Goal: Information Seeking & Learning: Learn about a topic

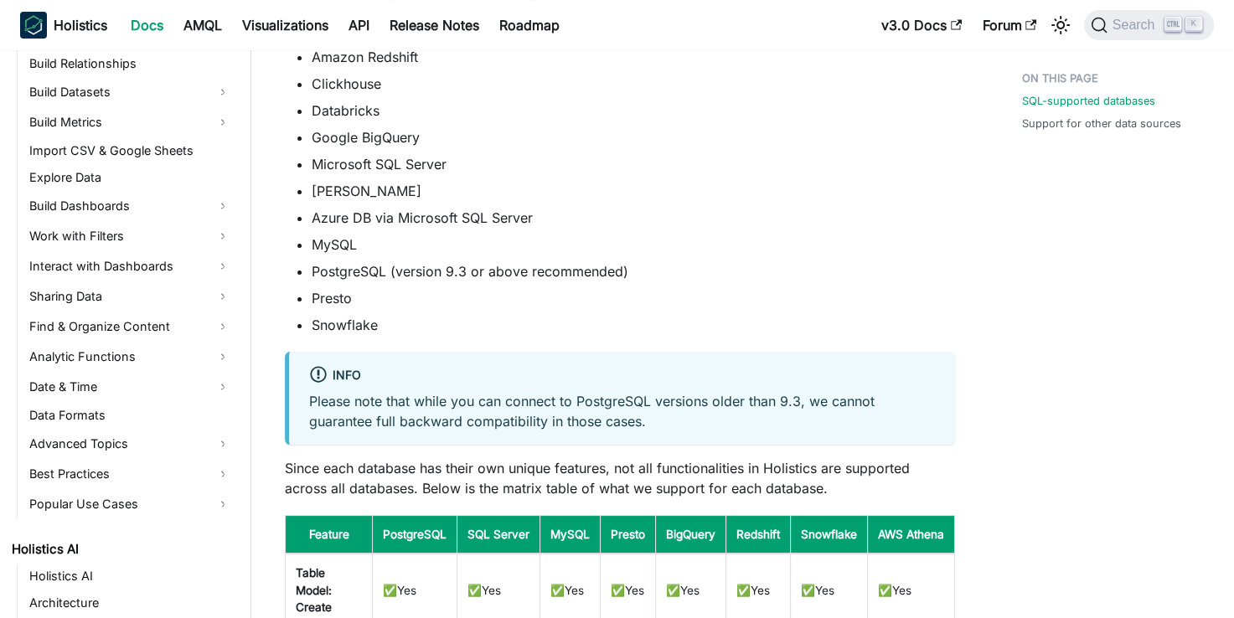
scroll to position [552, 0]
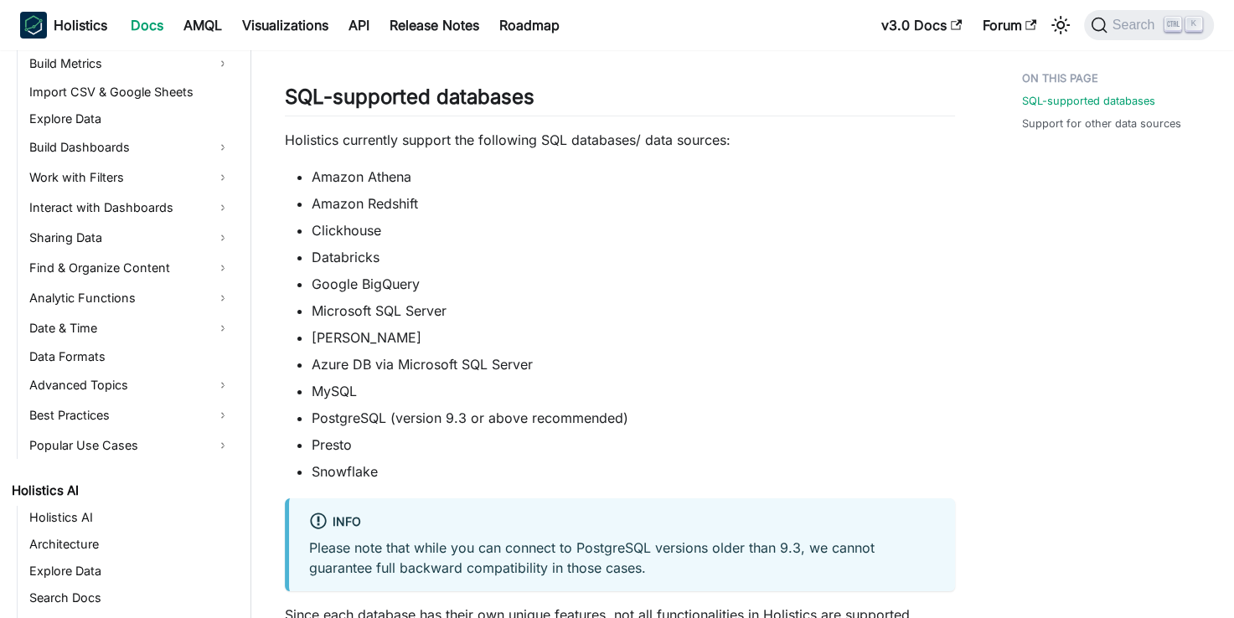
scroll to position [64, 0]
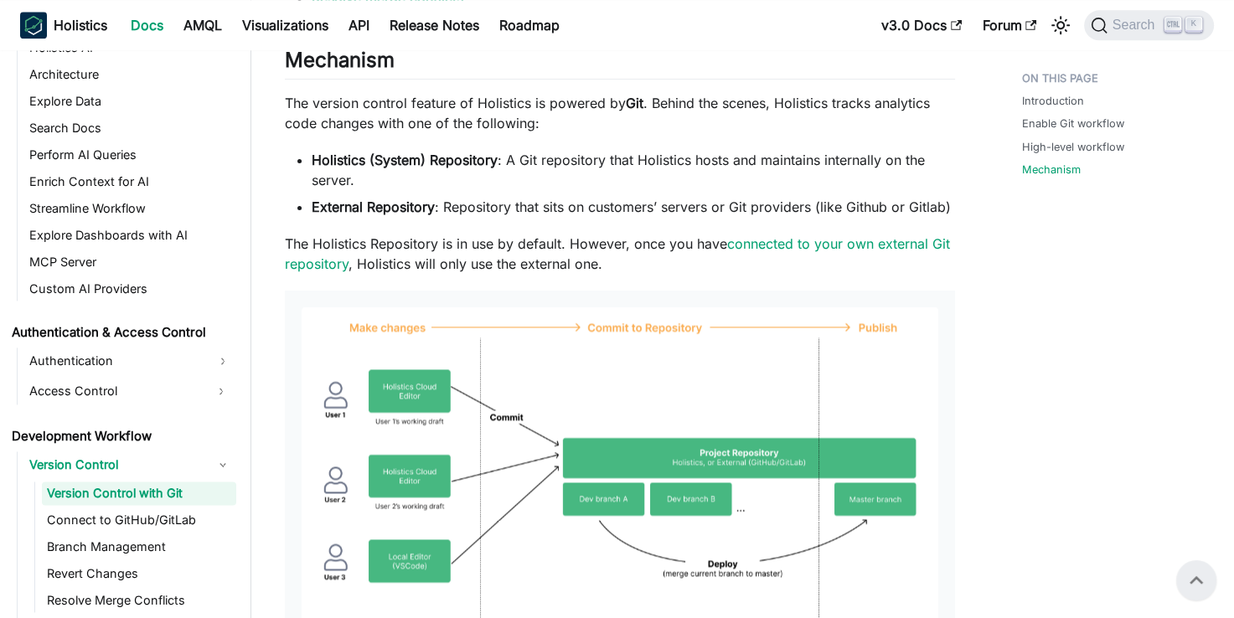
scroll to position [2180, 0]
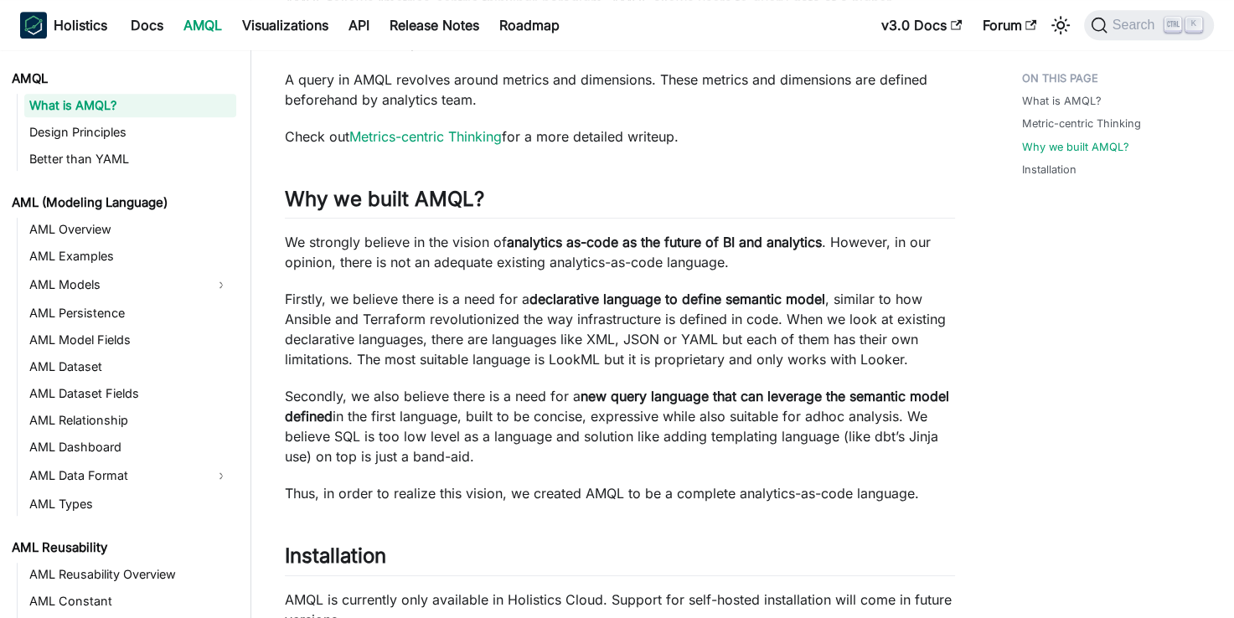
scroll to position [1039, 0]
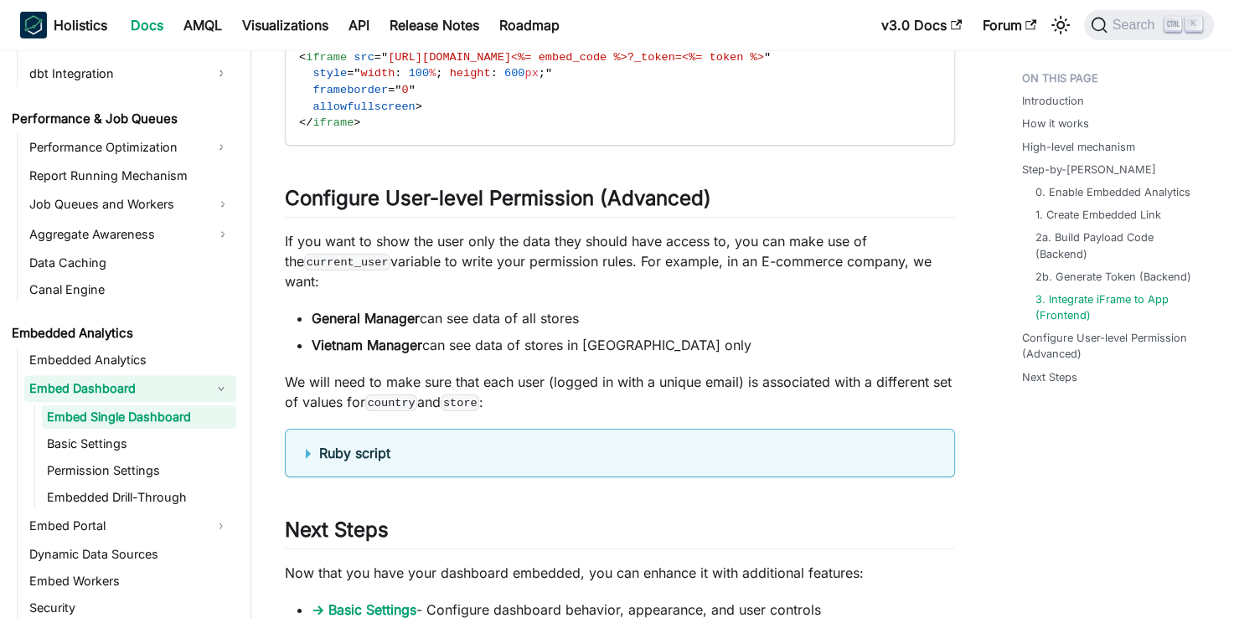
scroll to position [5744, 0]
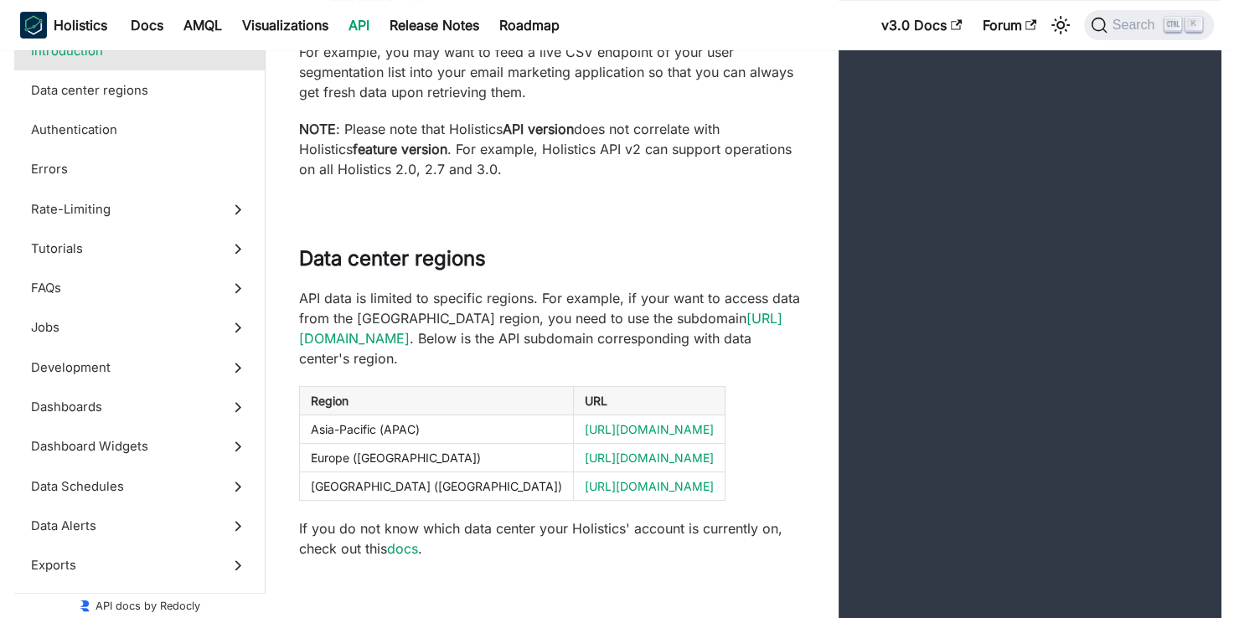
scroll to position [438, 0]
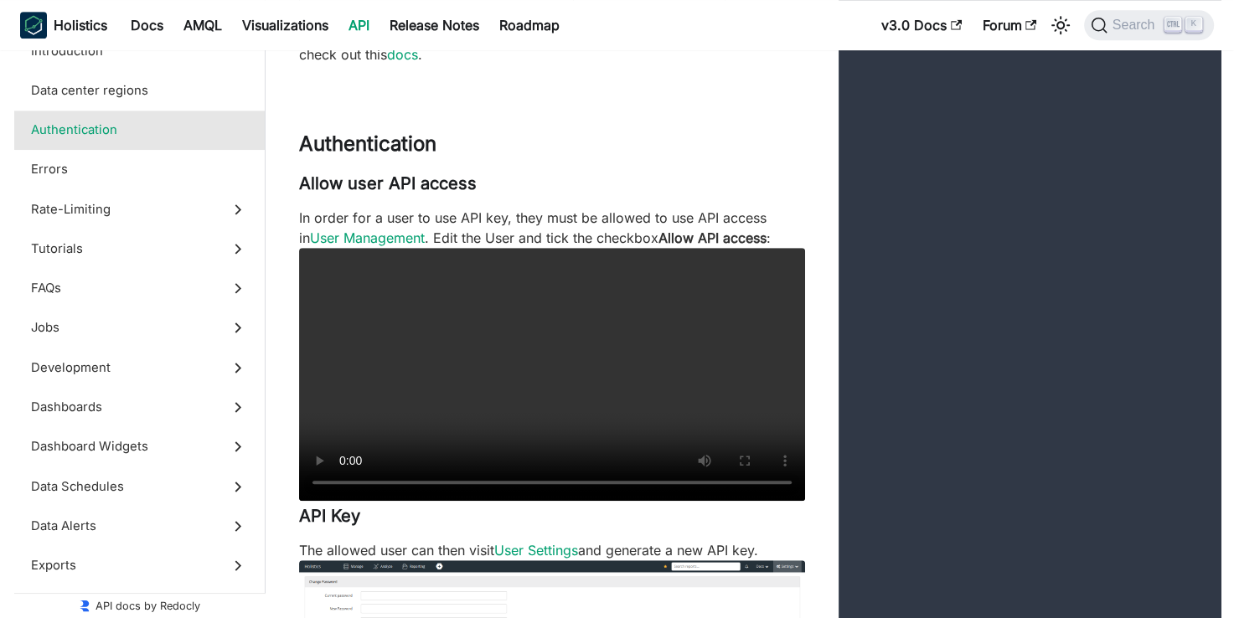
scroll to position [899, 0]
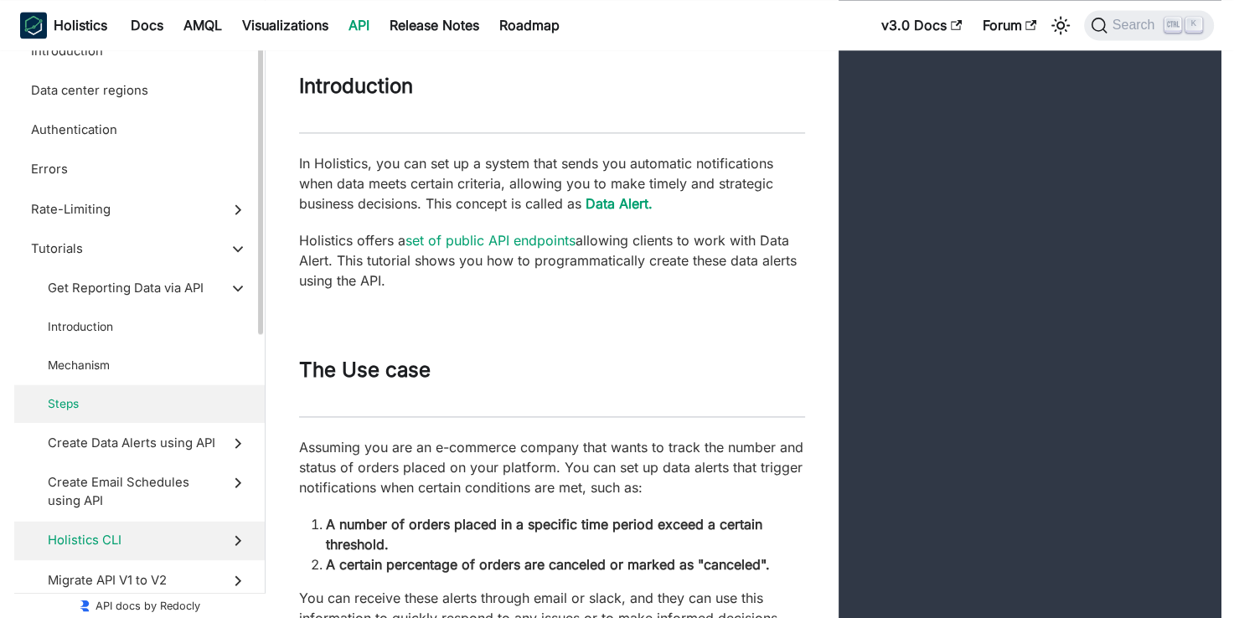
click at [157, 523] on label "Holistics CLI" at bounding box center [139, 540] width 250 height 39
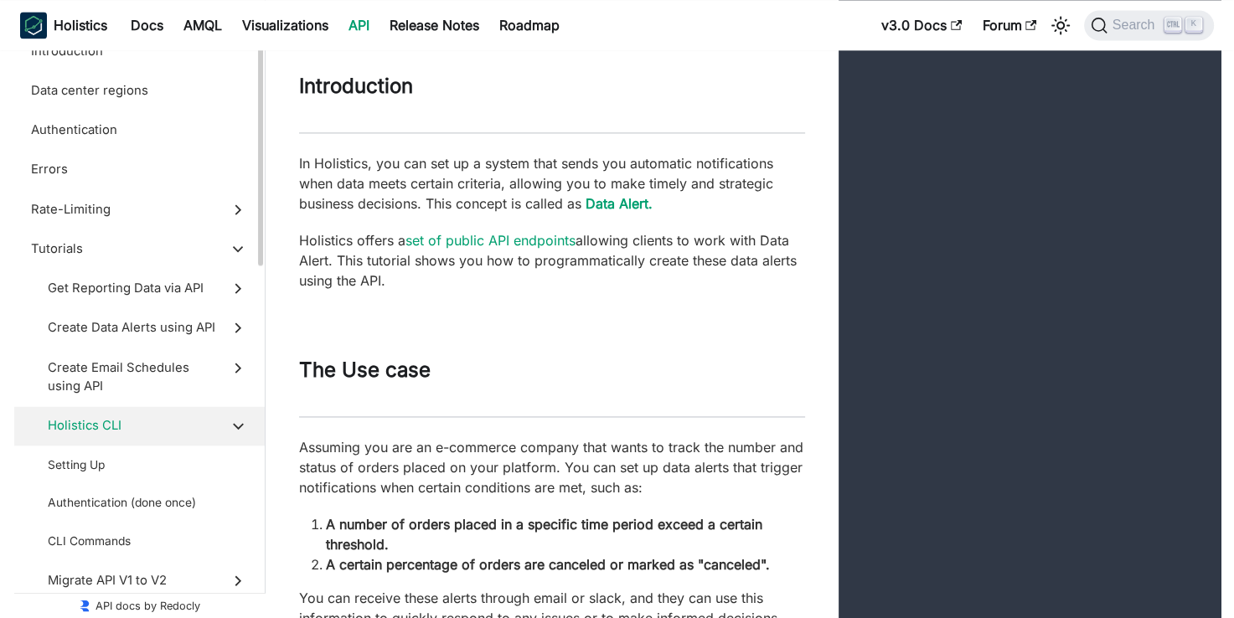
scroll to position [21048, 0]
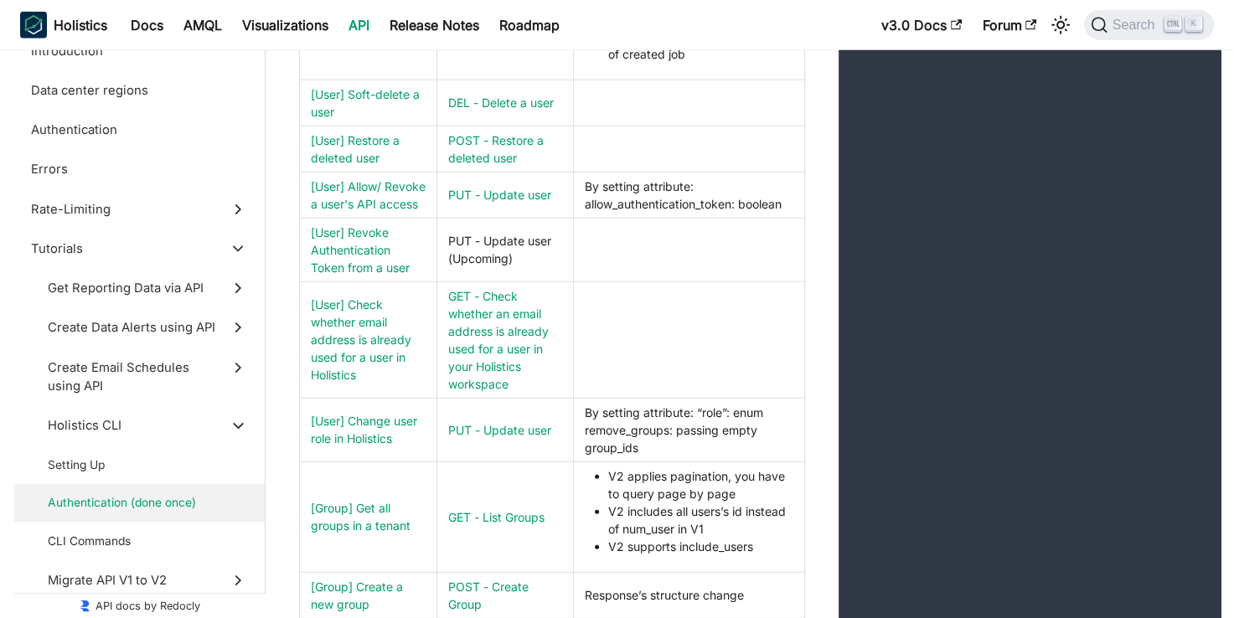
scroll to position [22764, 0]
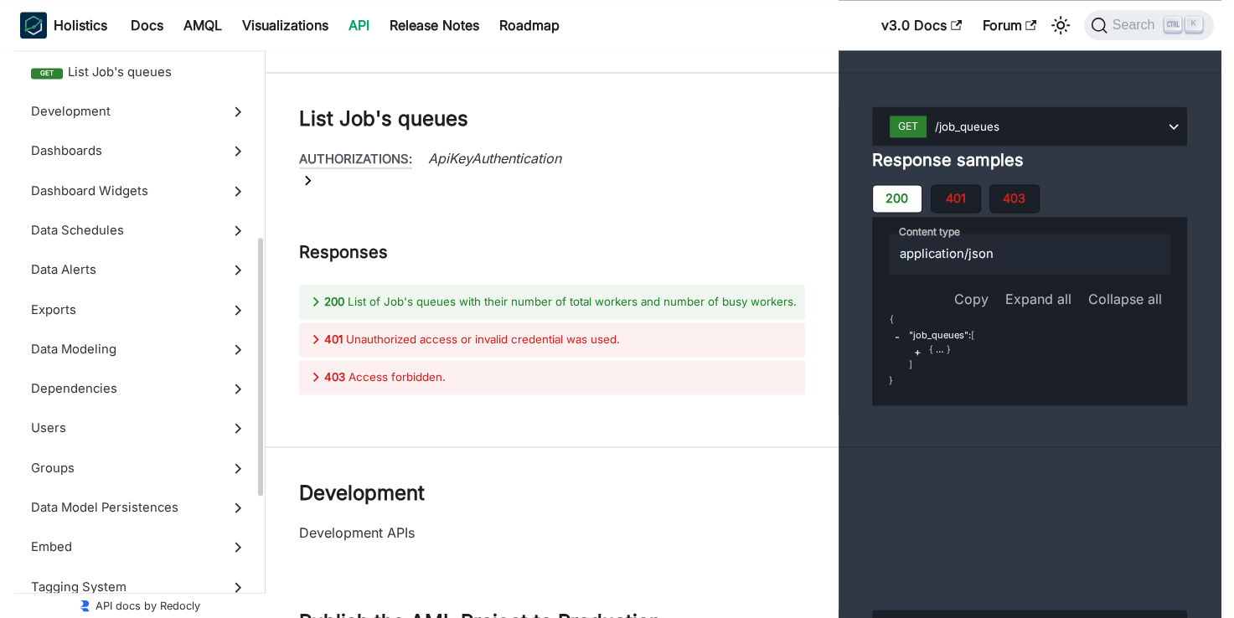
scroll to position [459, 0]
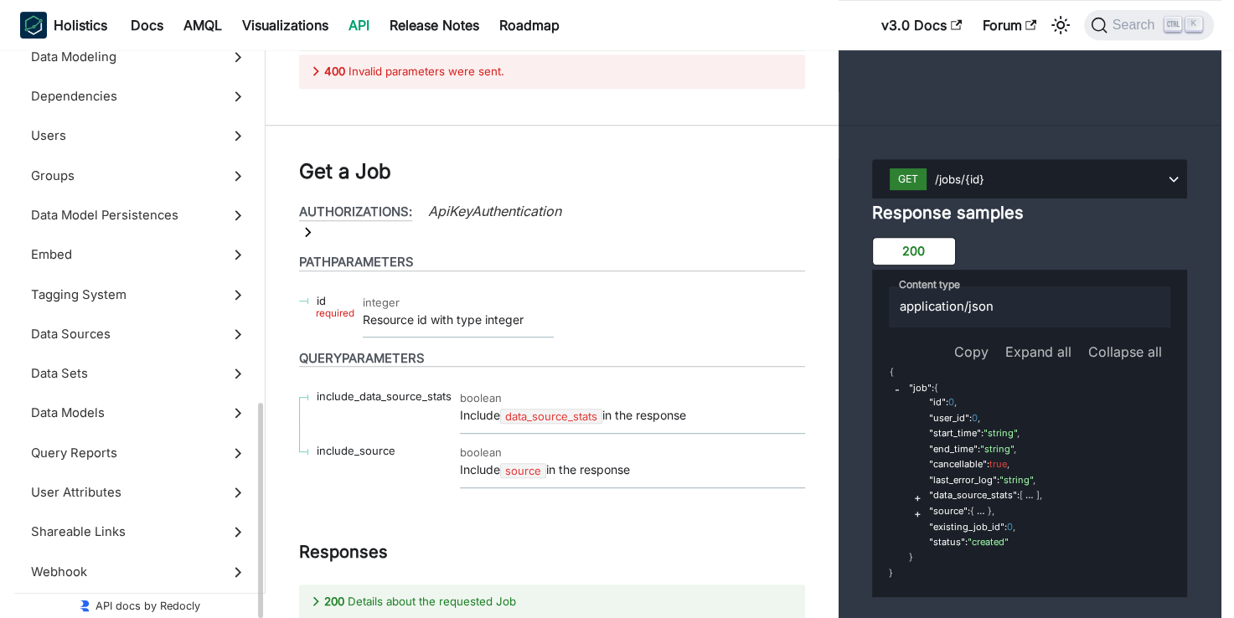
scroll to position [25892, 0]
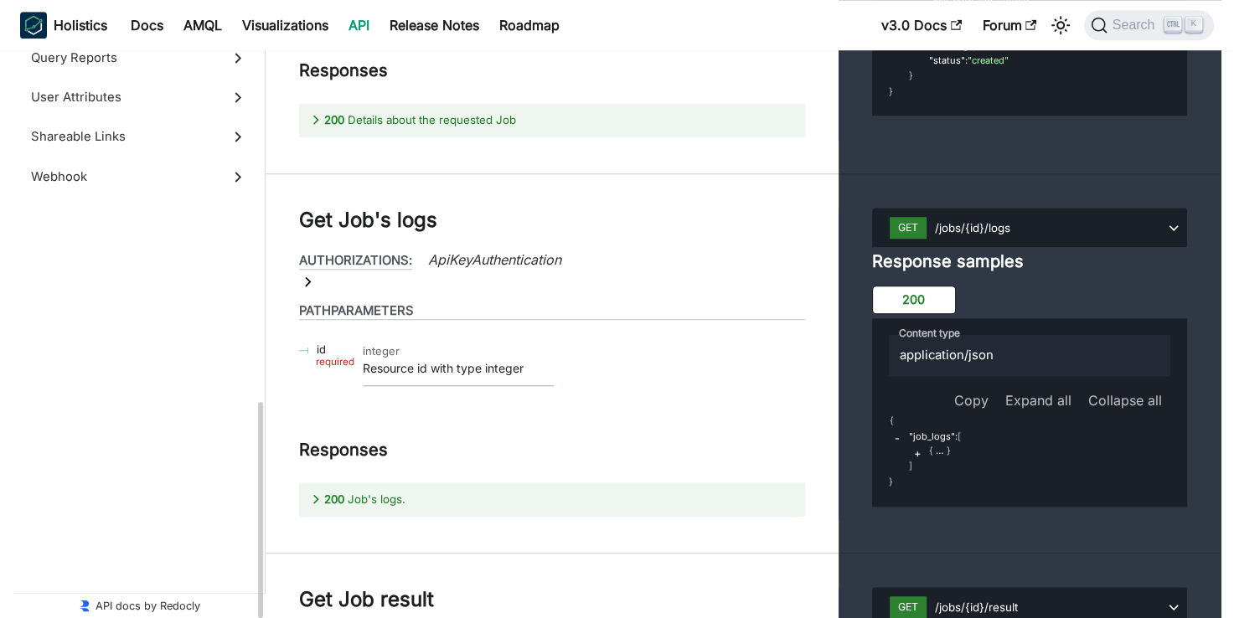
scroll to position [26076, 0]
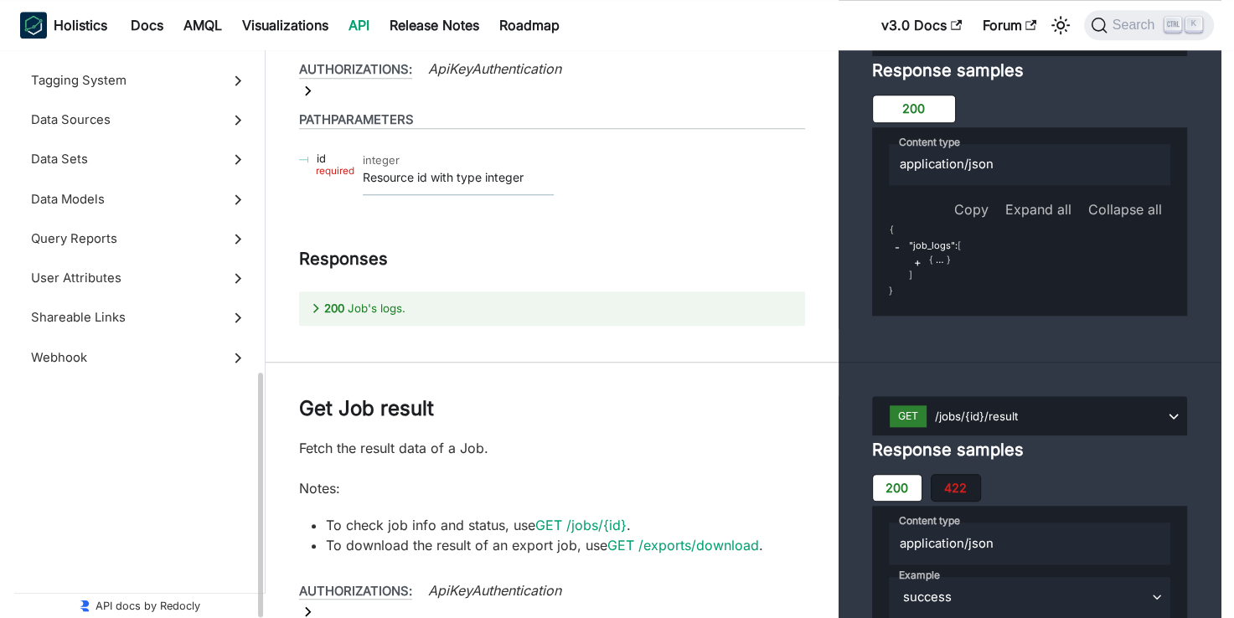
scroll to position [26006, 0]
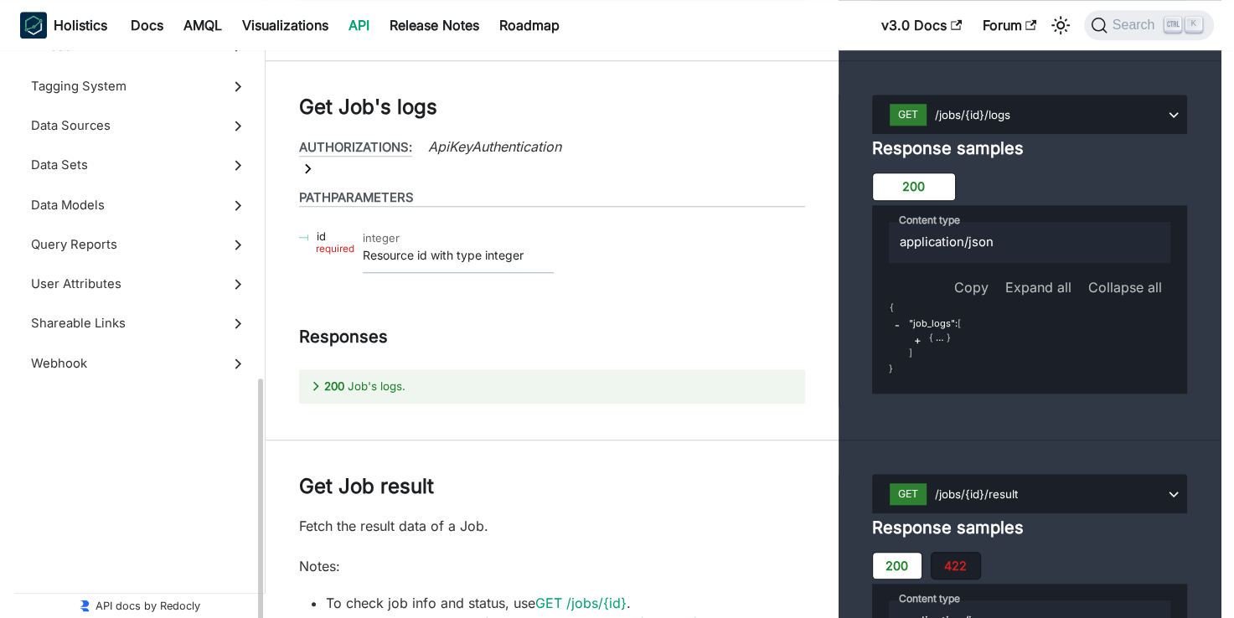
scroll to position [809, 0]
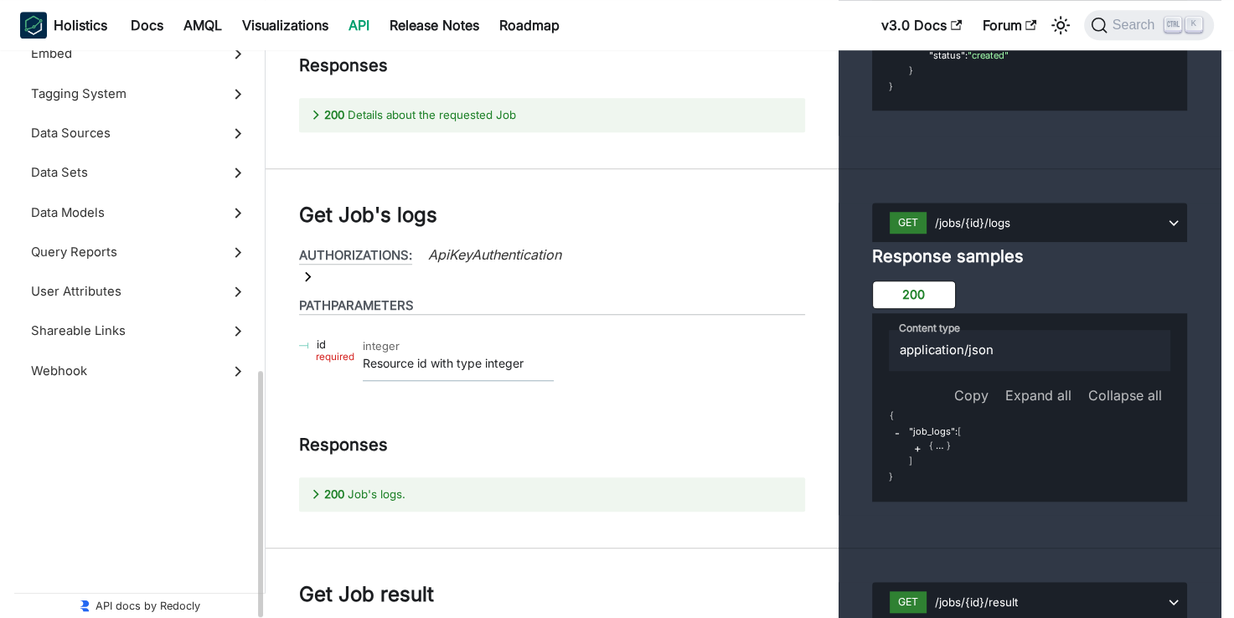
scroll to position [25858, 0]
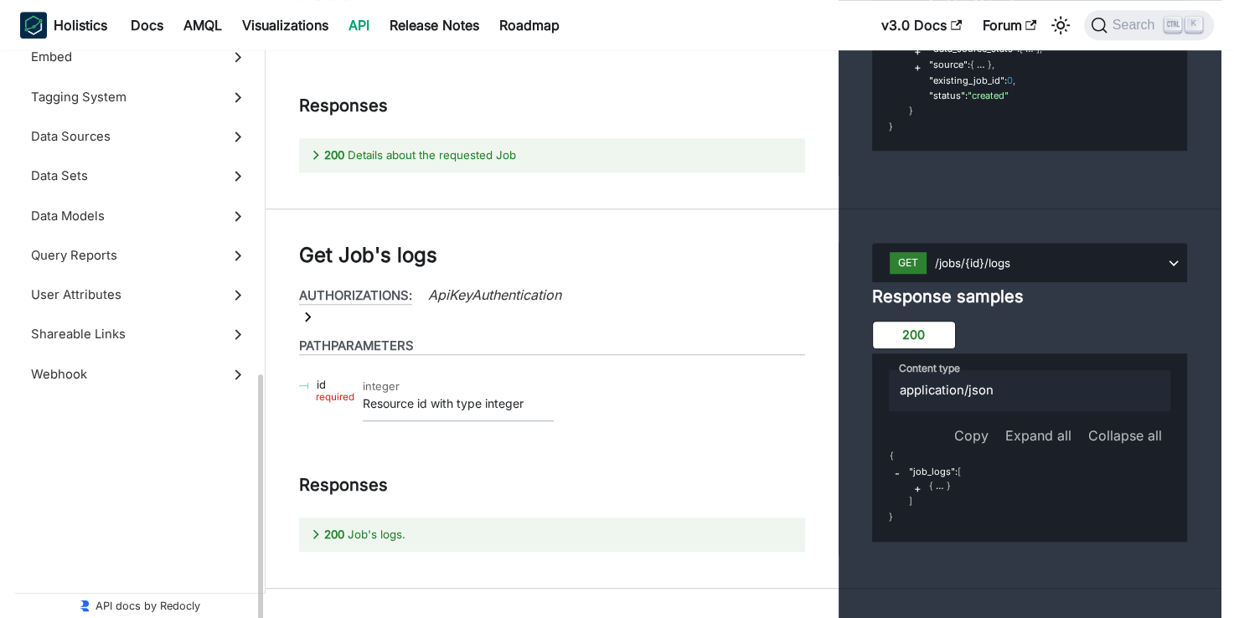
scroll to position [801, 0]
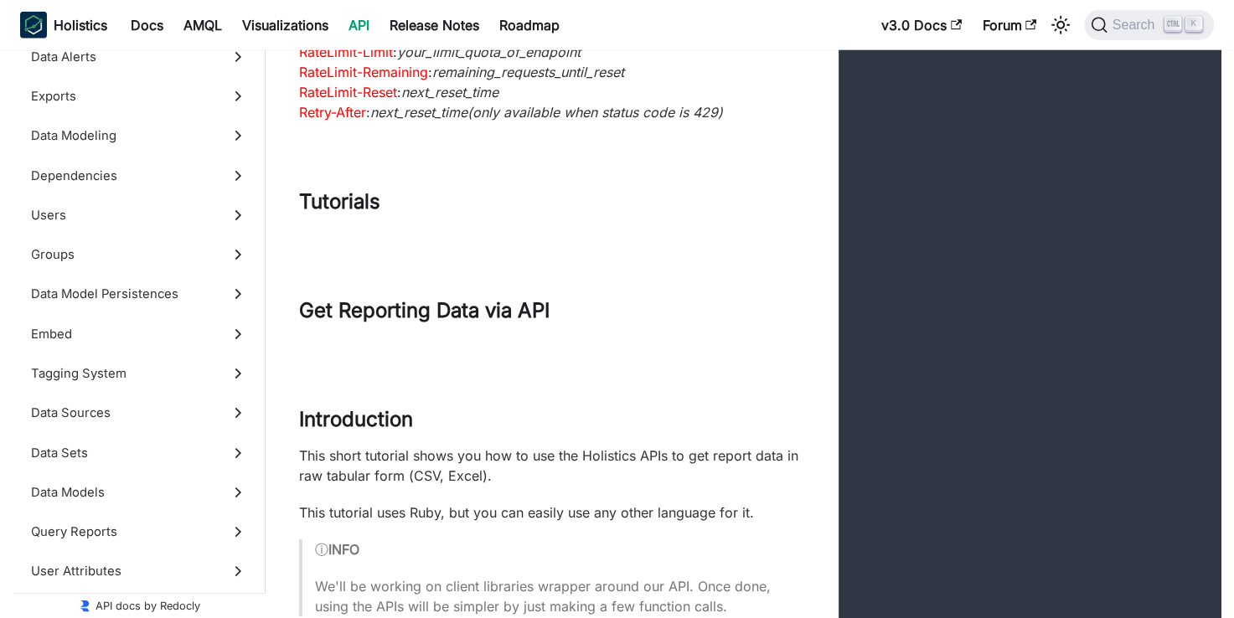
scroll to position [3722, 0]
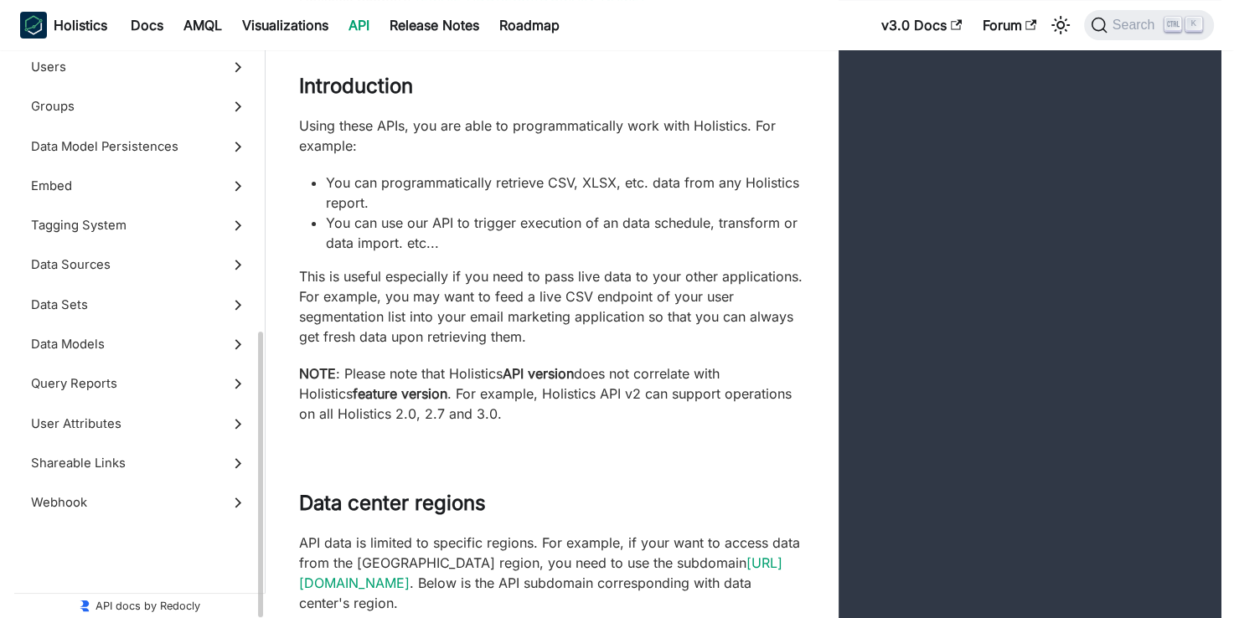
scroll to position [612, 0]
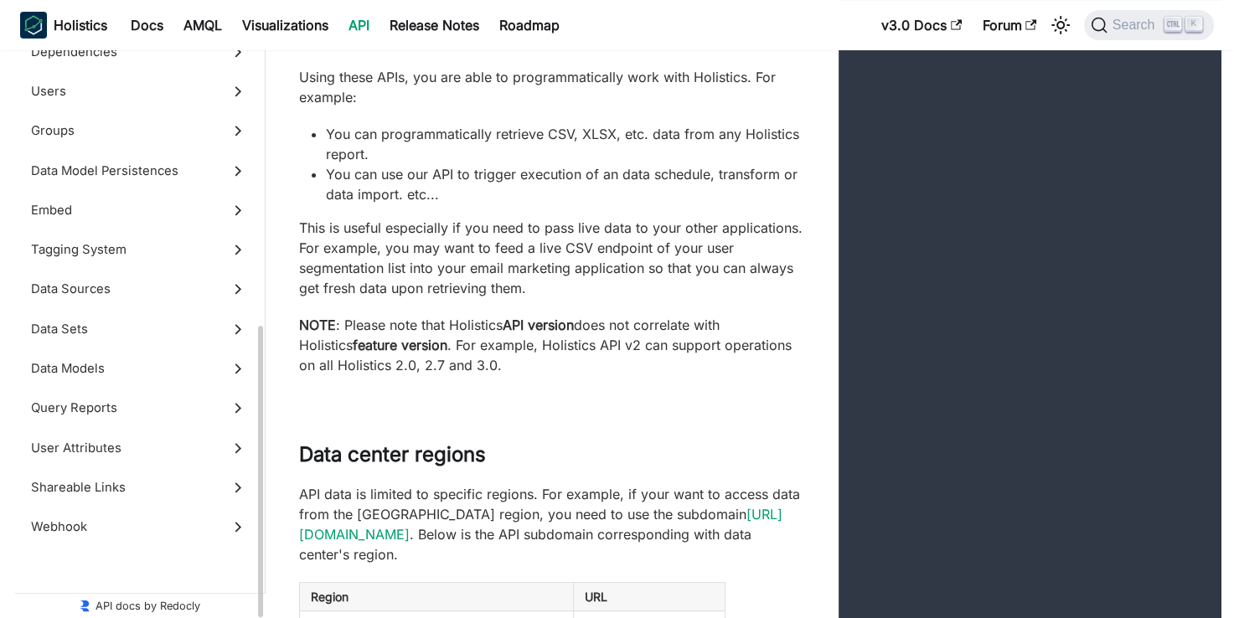
scroll to position [642, 0]
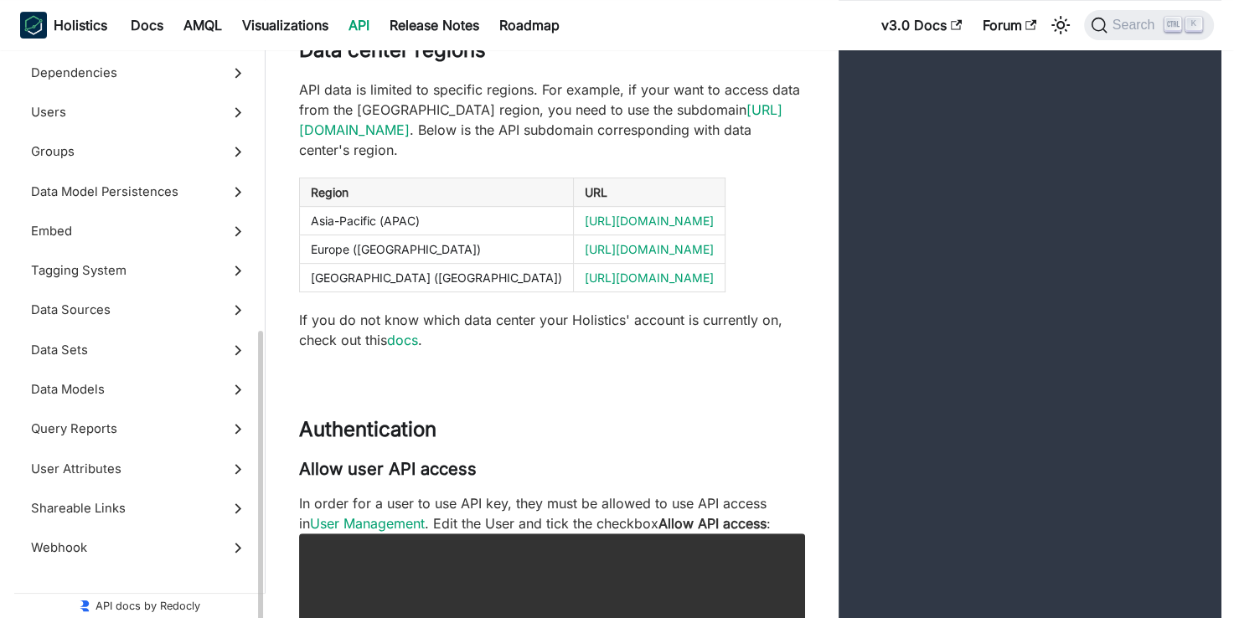
scroll to position [568, 0]
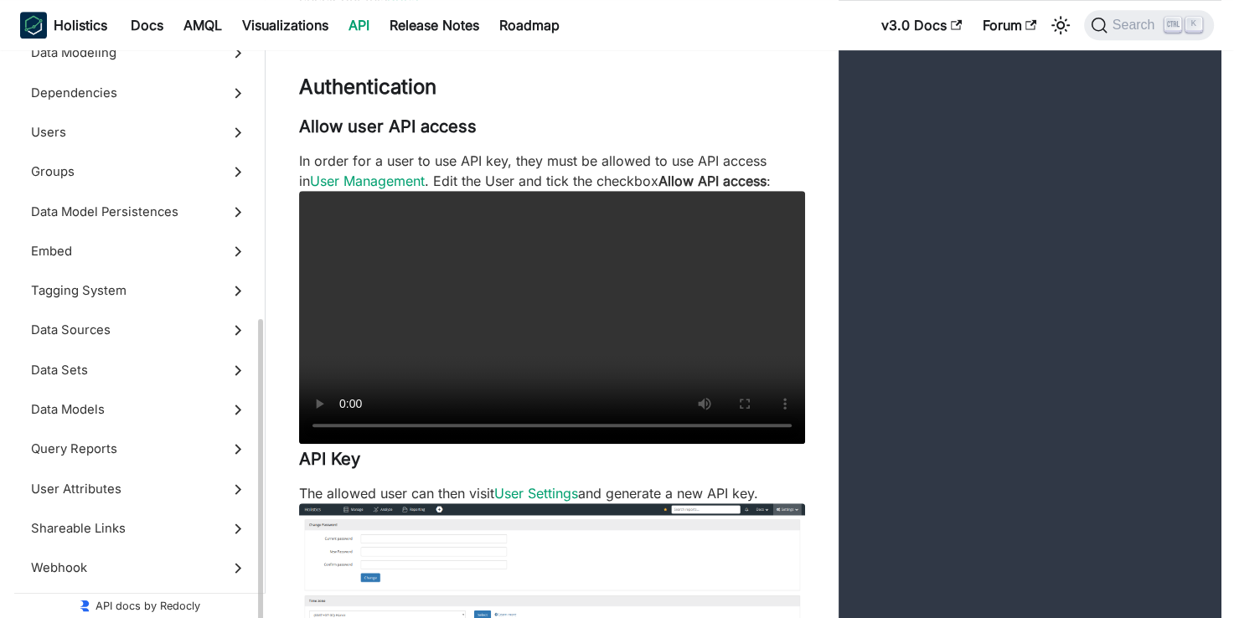
scroll to position [548, 0]
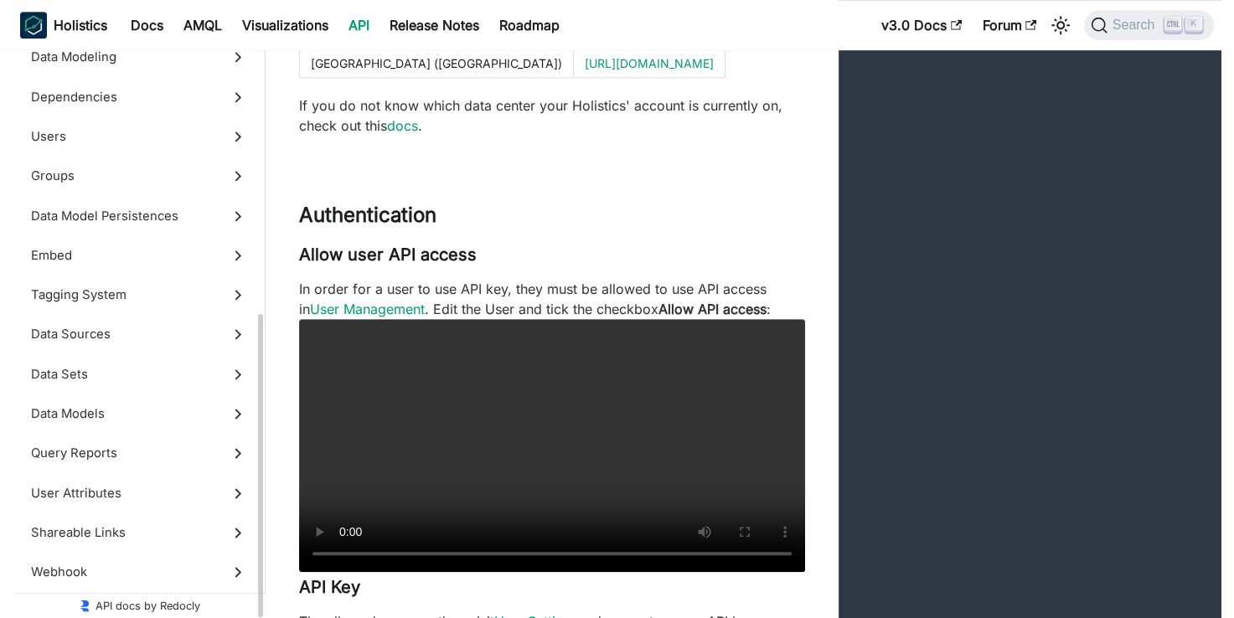
scroll to position [854, 0]
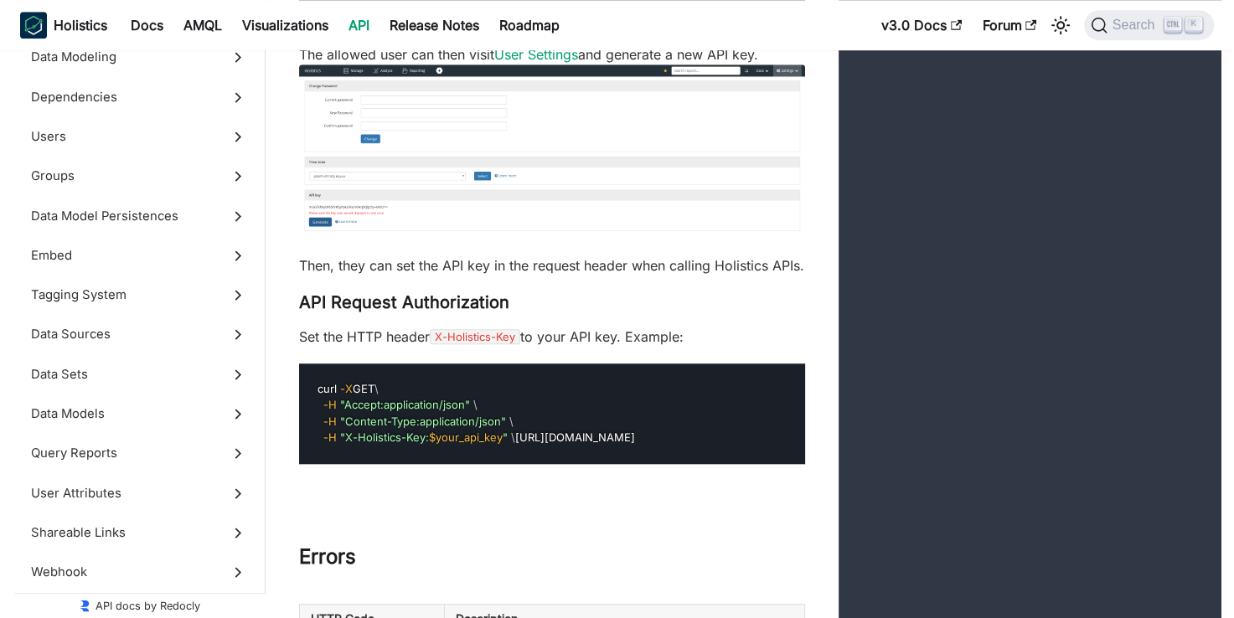
scroll to position [1424, 0]
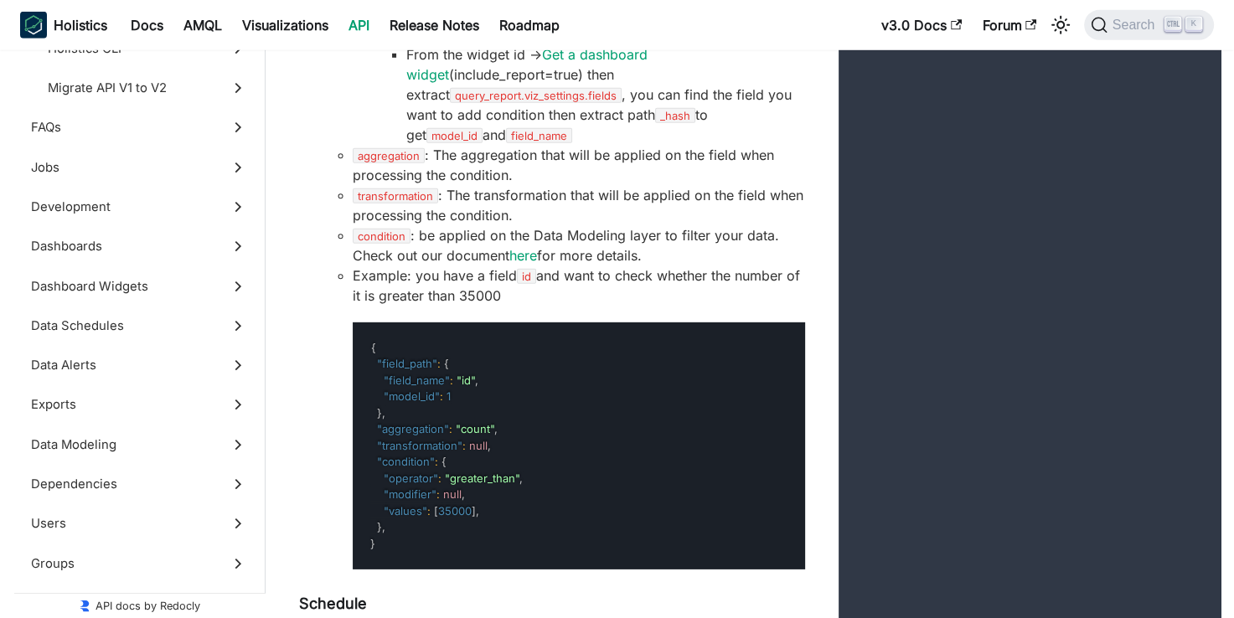
scroll to position [11062, 0]
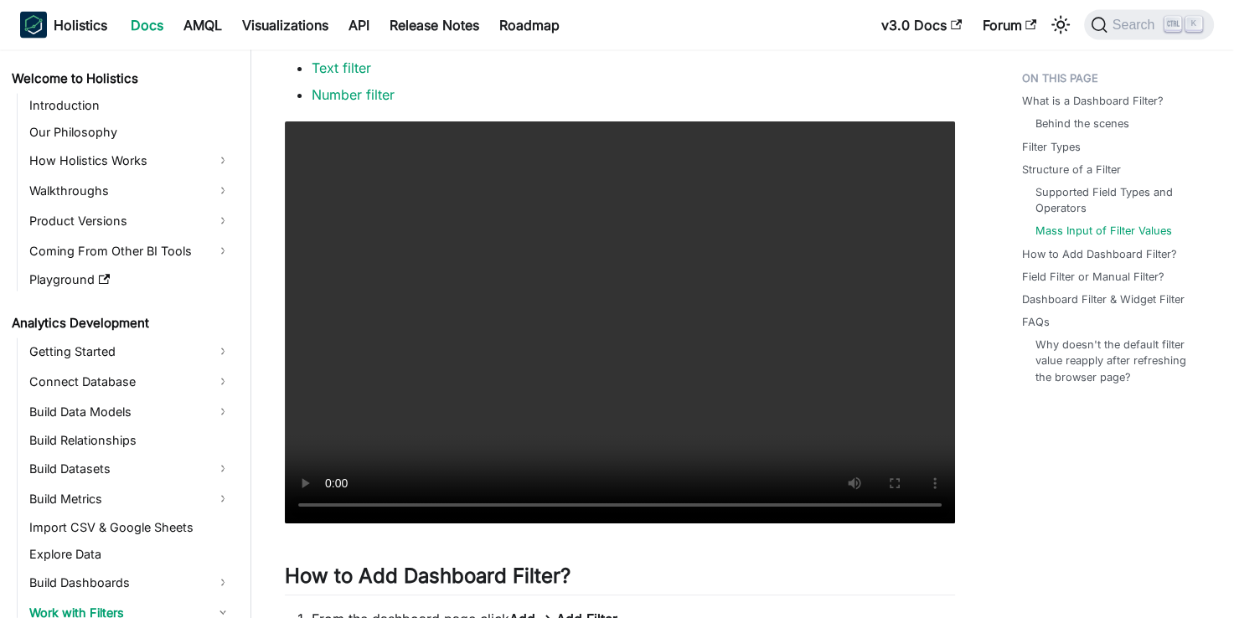
scroll to position [3687, 0]
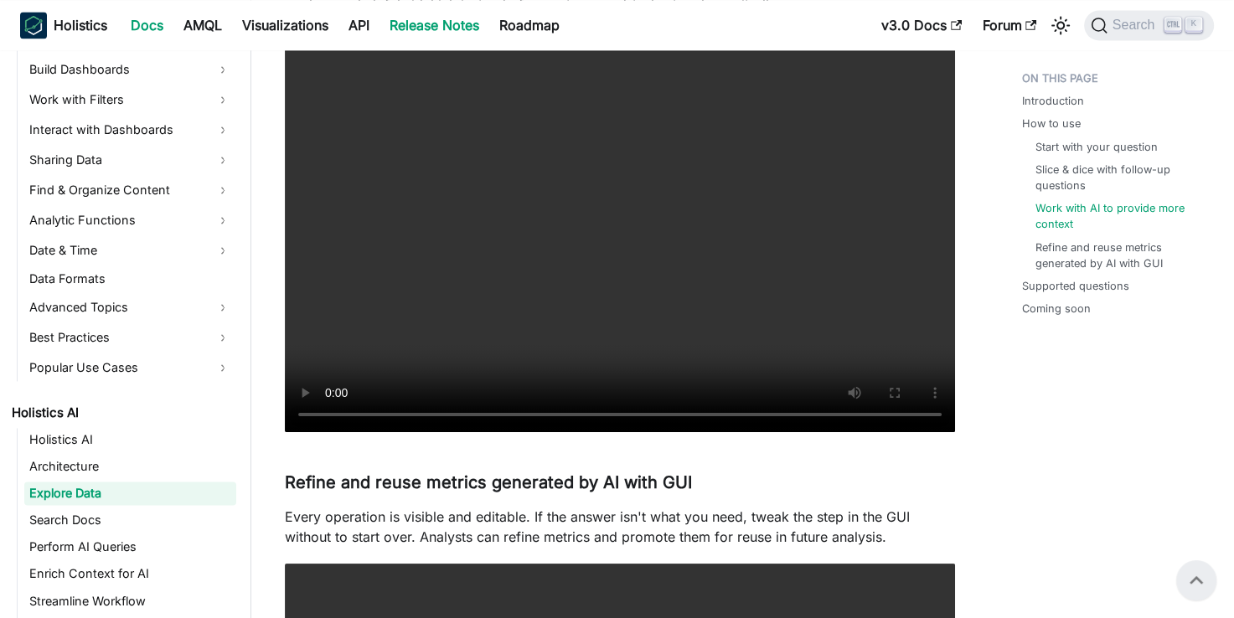
scroll to position [2421, 0]
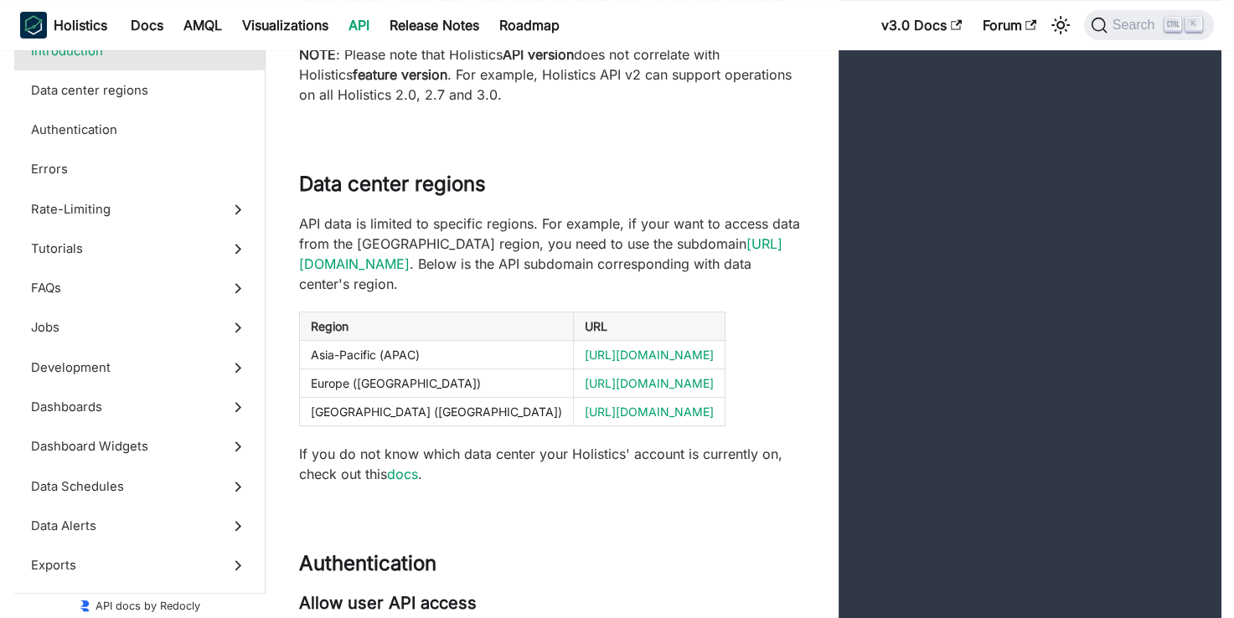
scroll to position [788, 0]
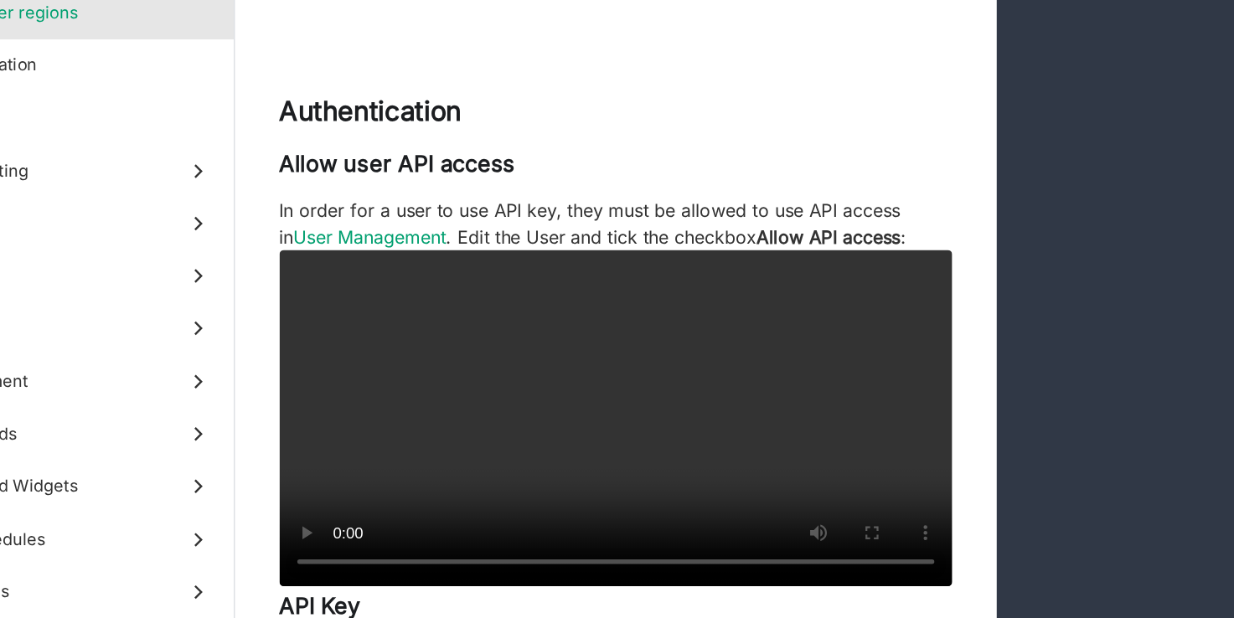
scroll to position [907, 0]
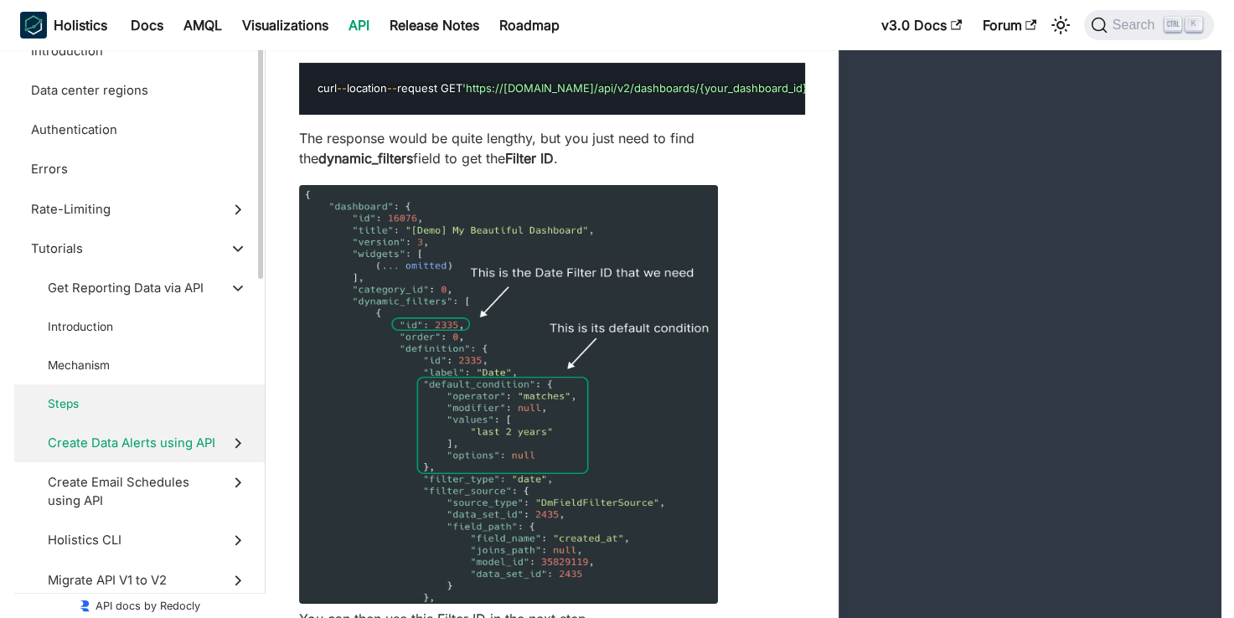
scroll to position [164, 0]
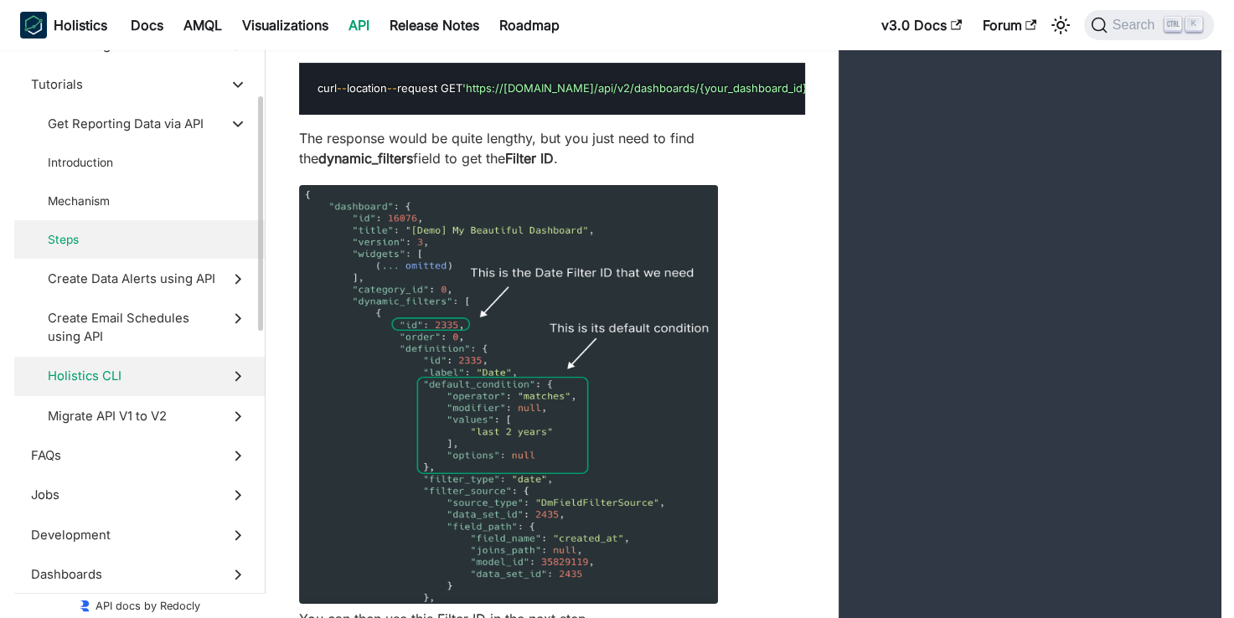
click at [128, 372] on span "Holistics CLI" at bounding box center [132, 376] width 168 height 18
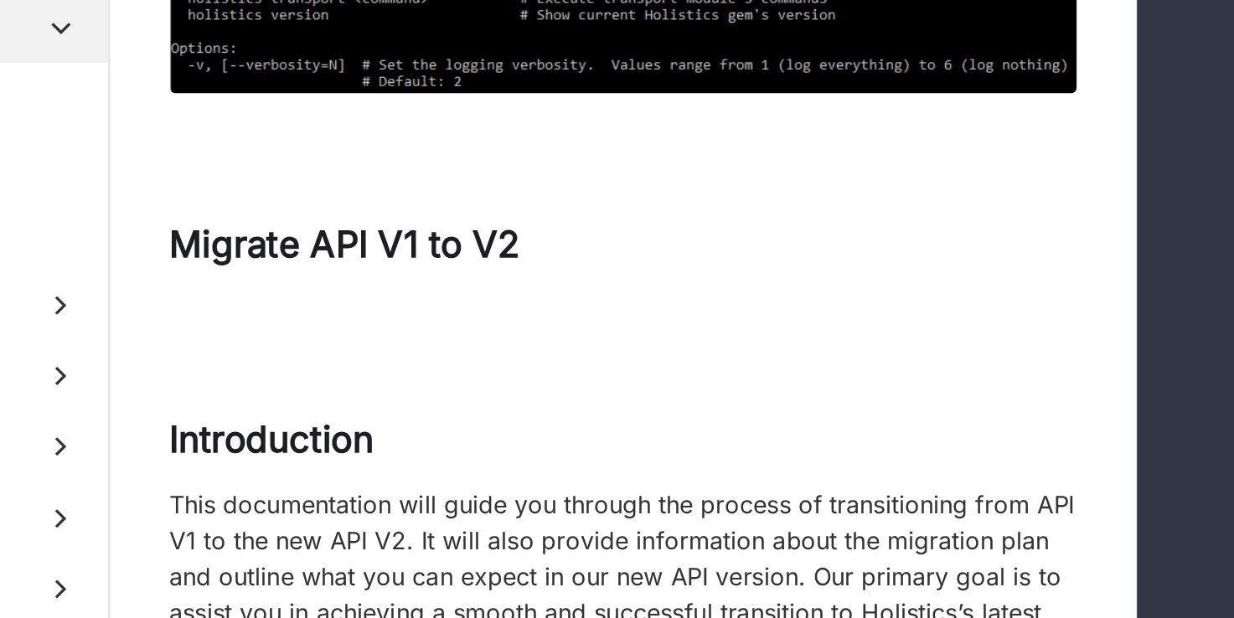
scroll to position [21146, 0]
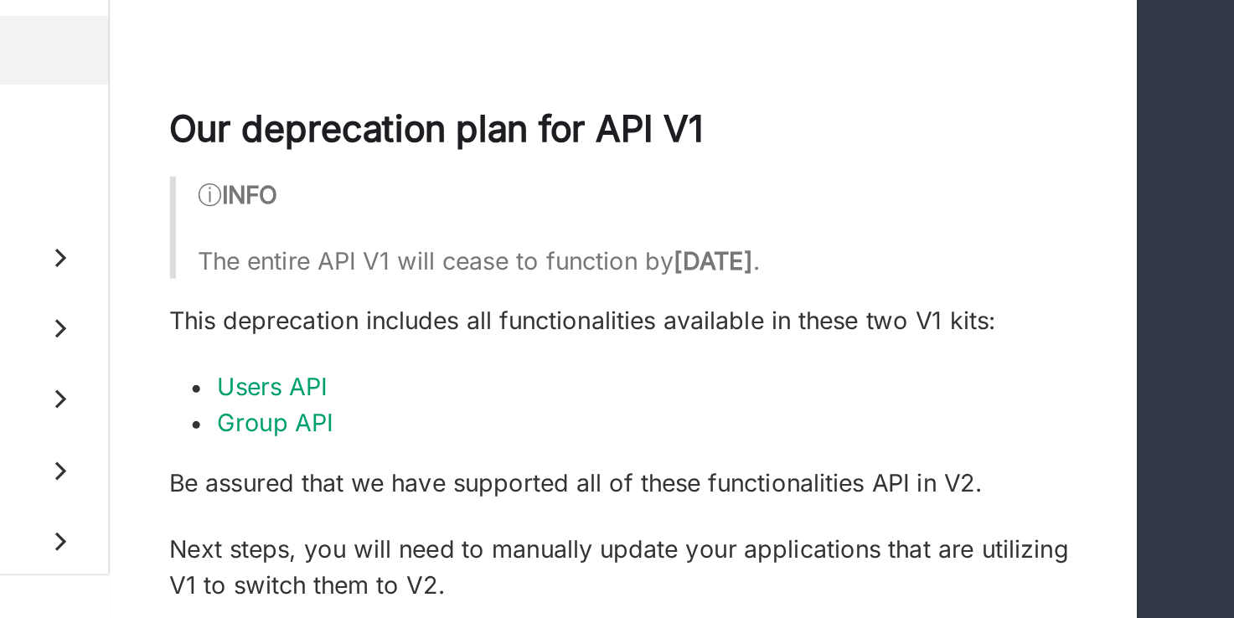
scroll to position [21798, 0]
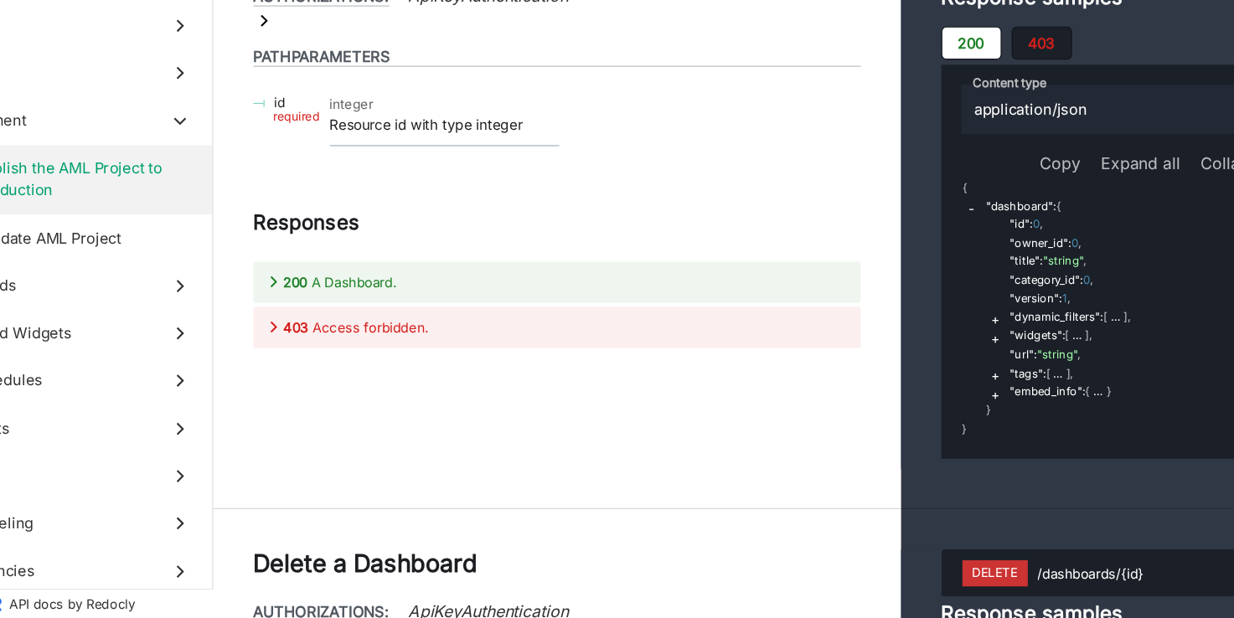
scroll to position [29632, 0]
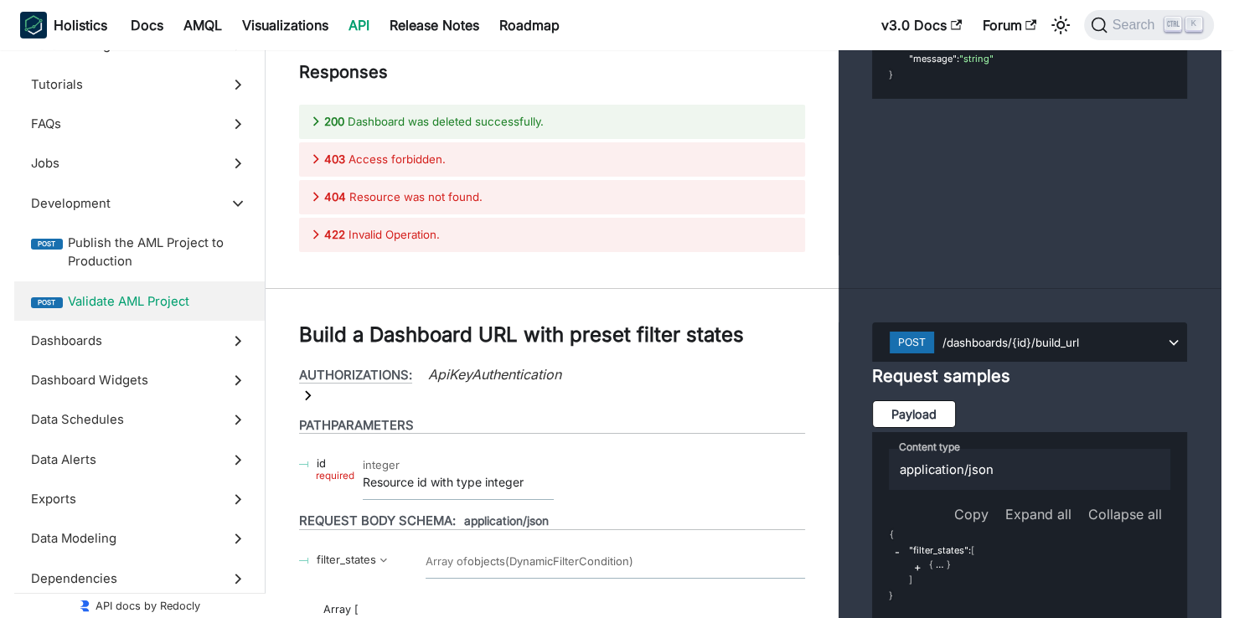
scroll to position [30692, 0]
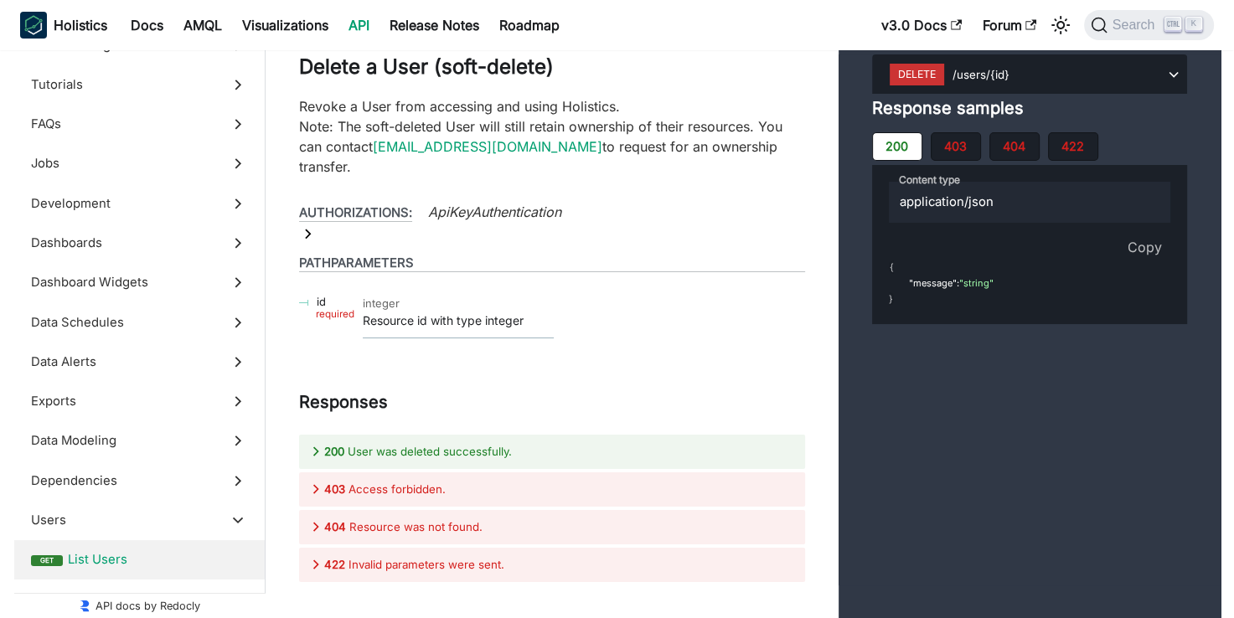
scroll to position [49633, 0]
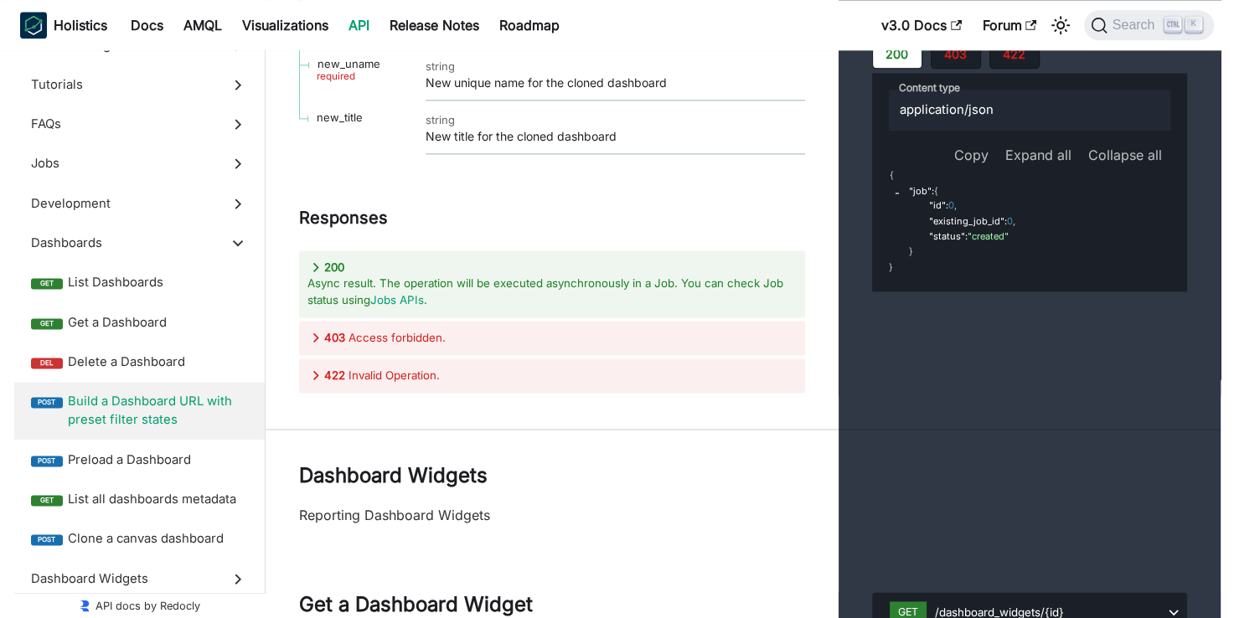
scroll to position [32992, 0]
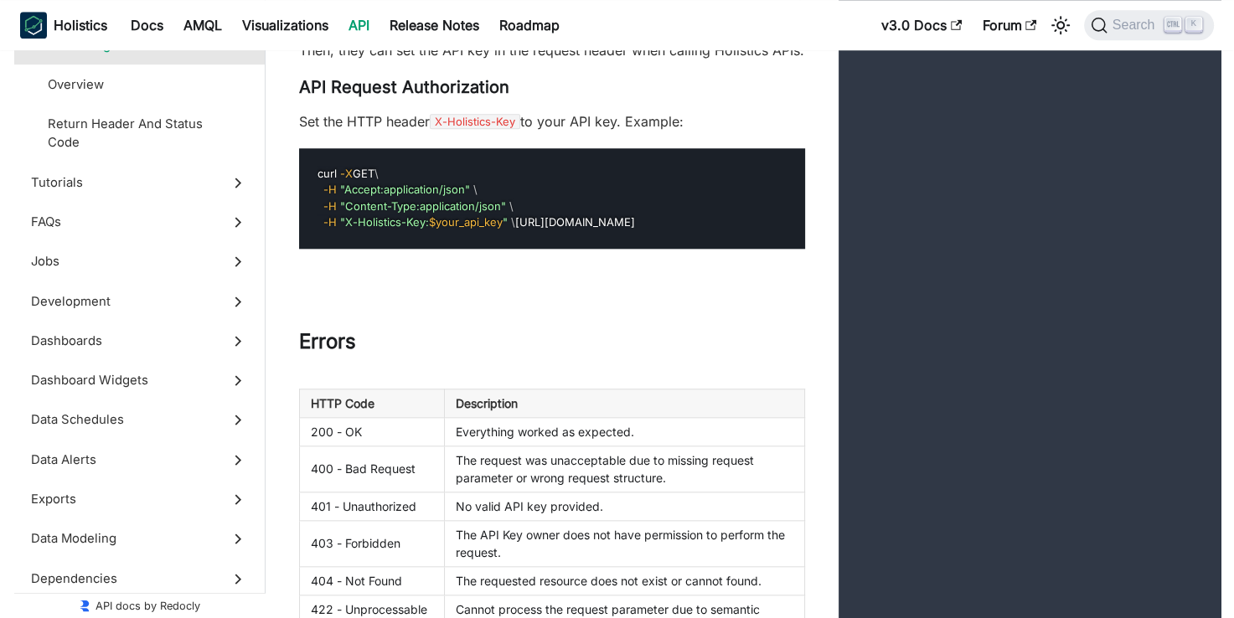
scroll to position [286, 0]
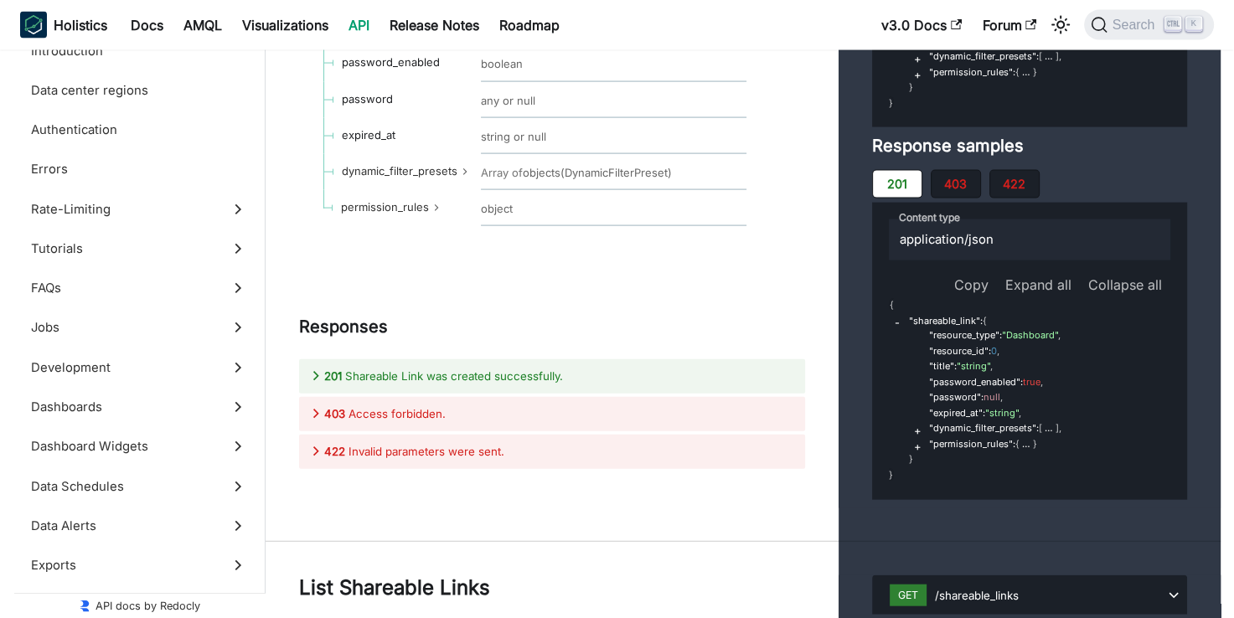
scroll to position [71232, 0]
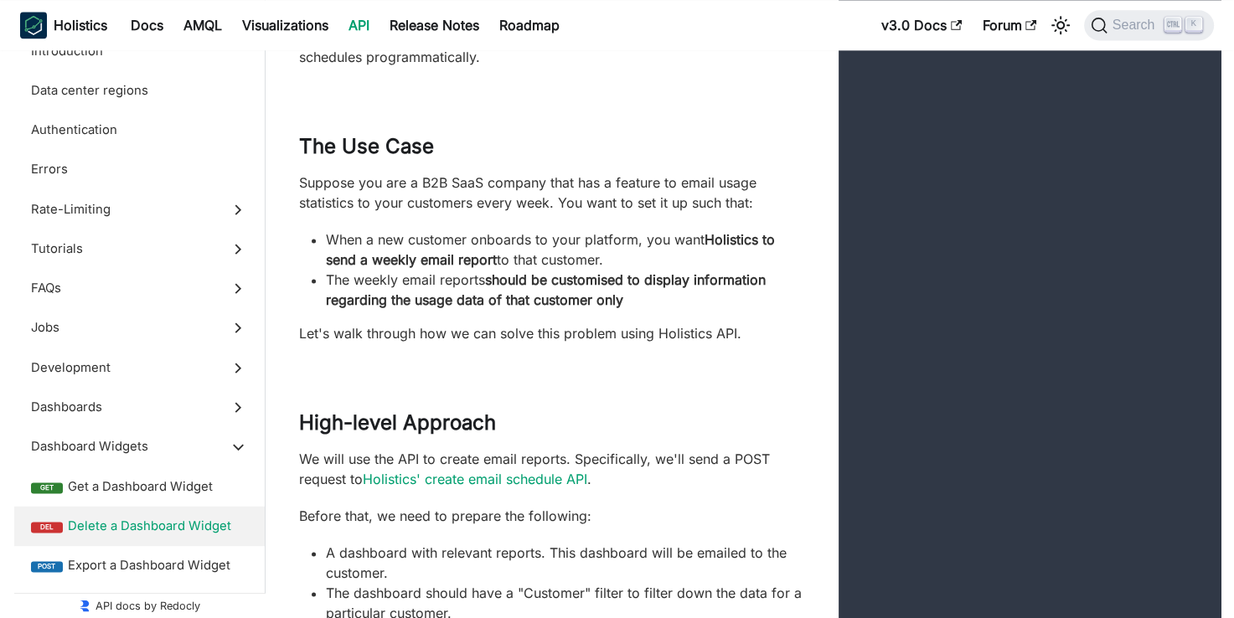
scroll to position [5865, 0]
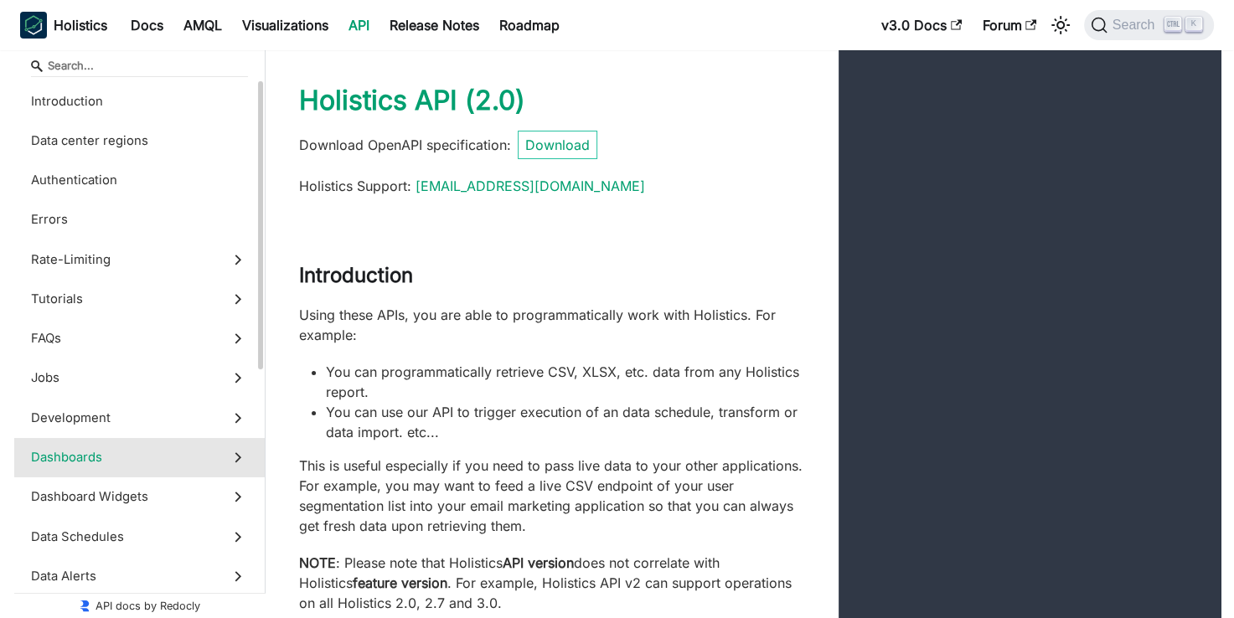
click at [187, 456] on span "Dashboards" at bounding box center [123, 457] width 185 height 18
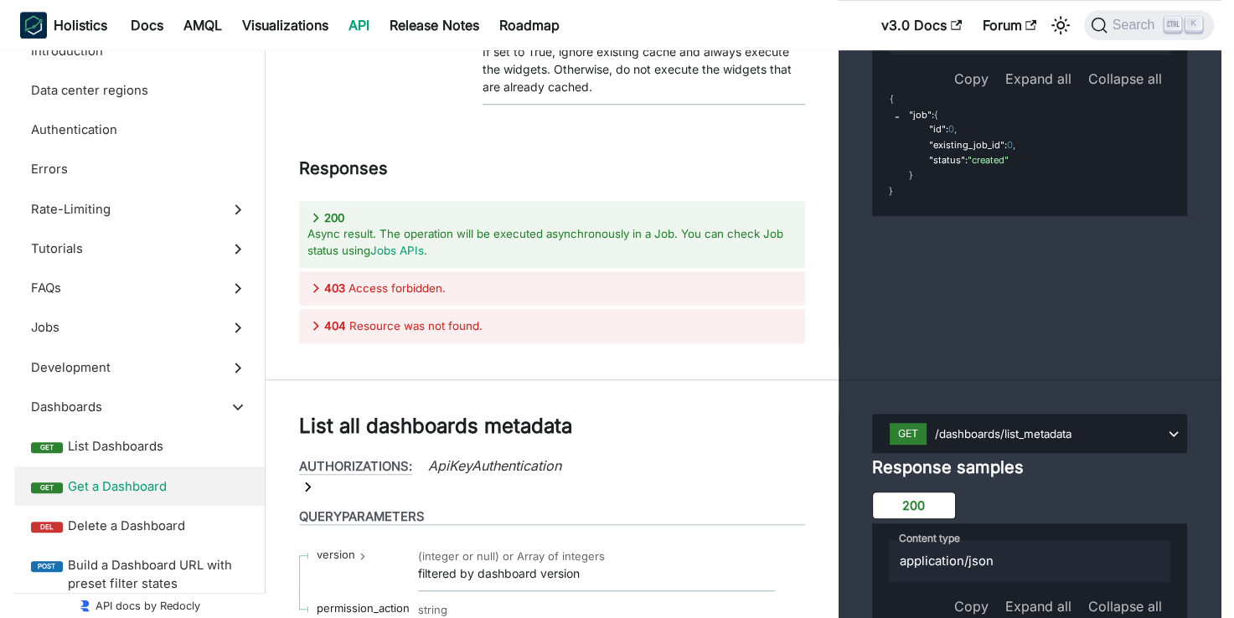
scroll to position [31930, 0]
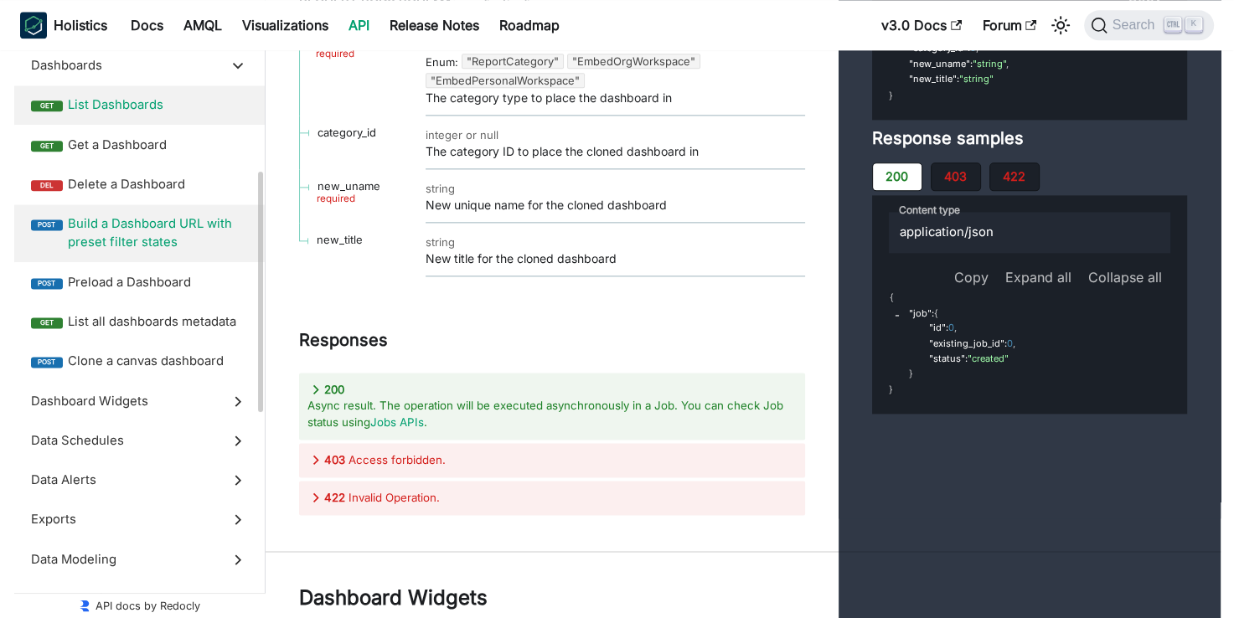
scroll to position [343, 0]
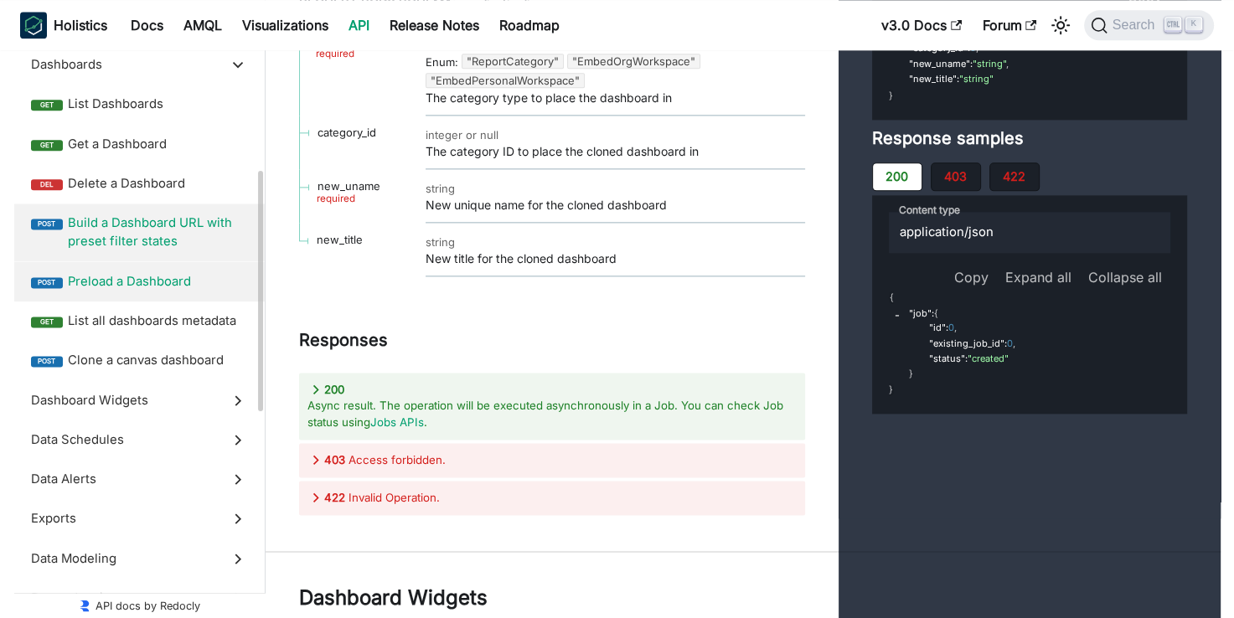
click at [87, 288] on span "Preload a Dashboard" at bounding box center [158, 281] width 180 height 18
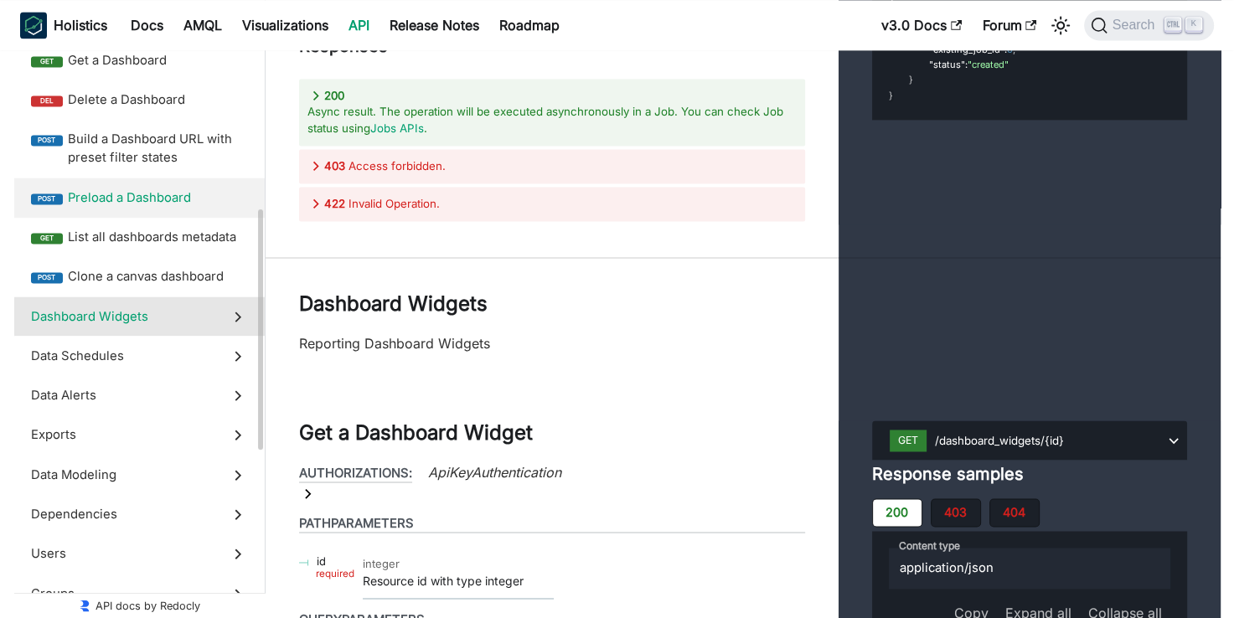
scroll to position [430, 0]
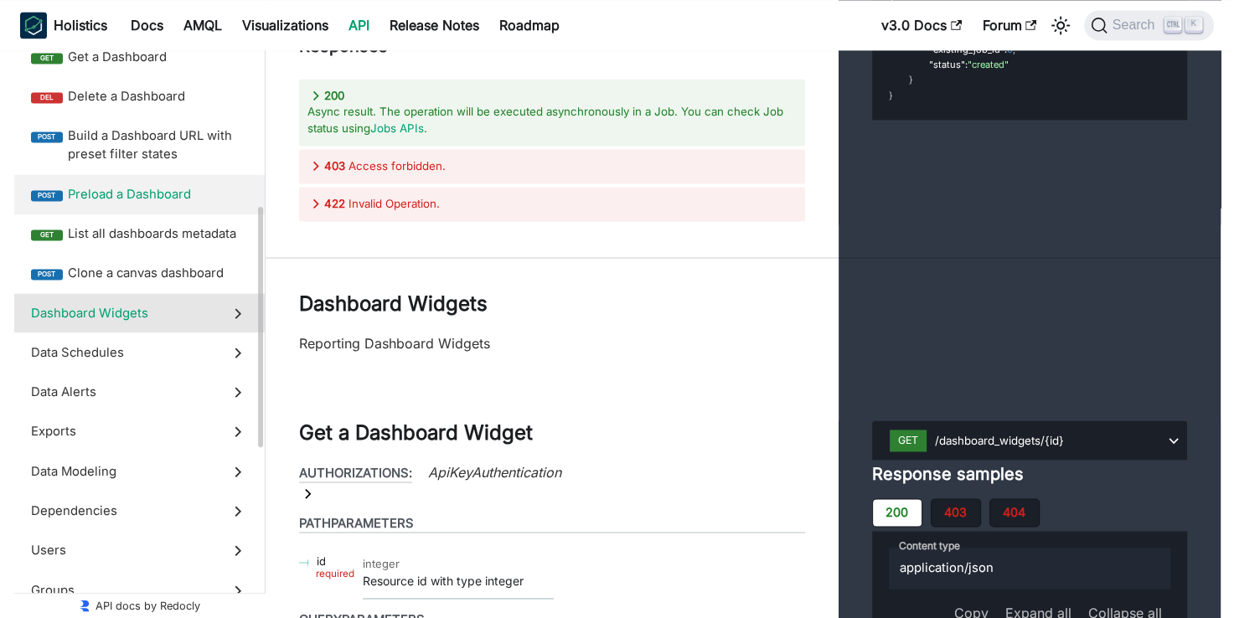
click at [118, 304] on span "Dashboard Widgets" at bounding box center [123, 313] width 185 height 18
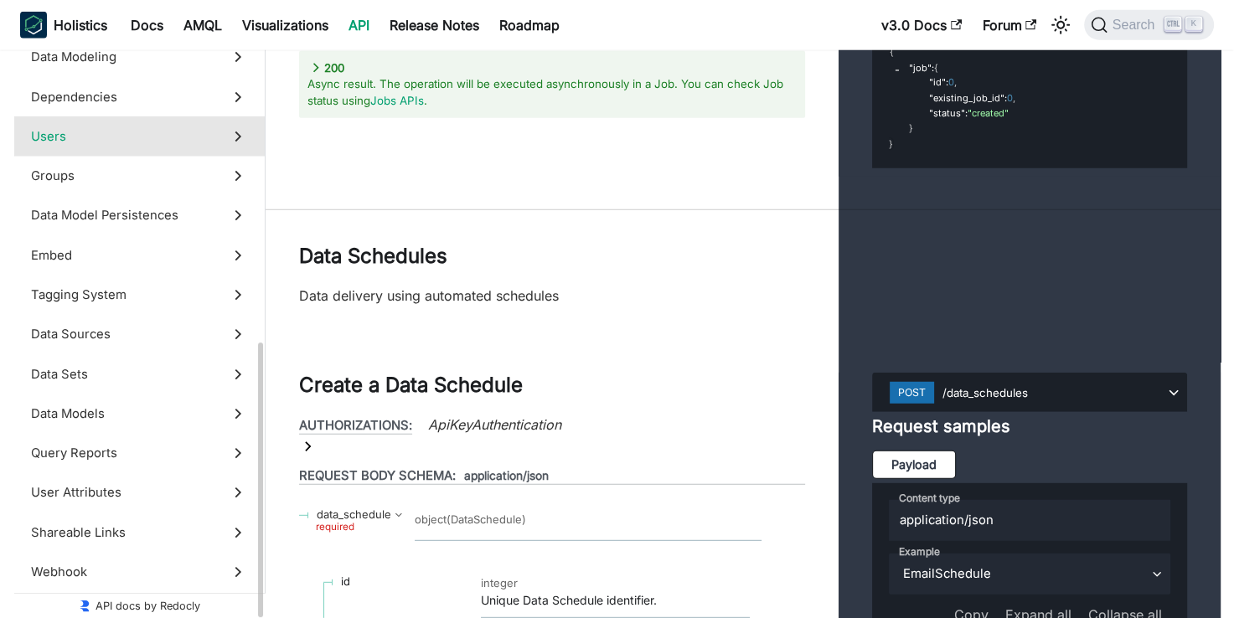
scroll to position [666, 0]
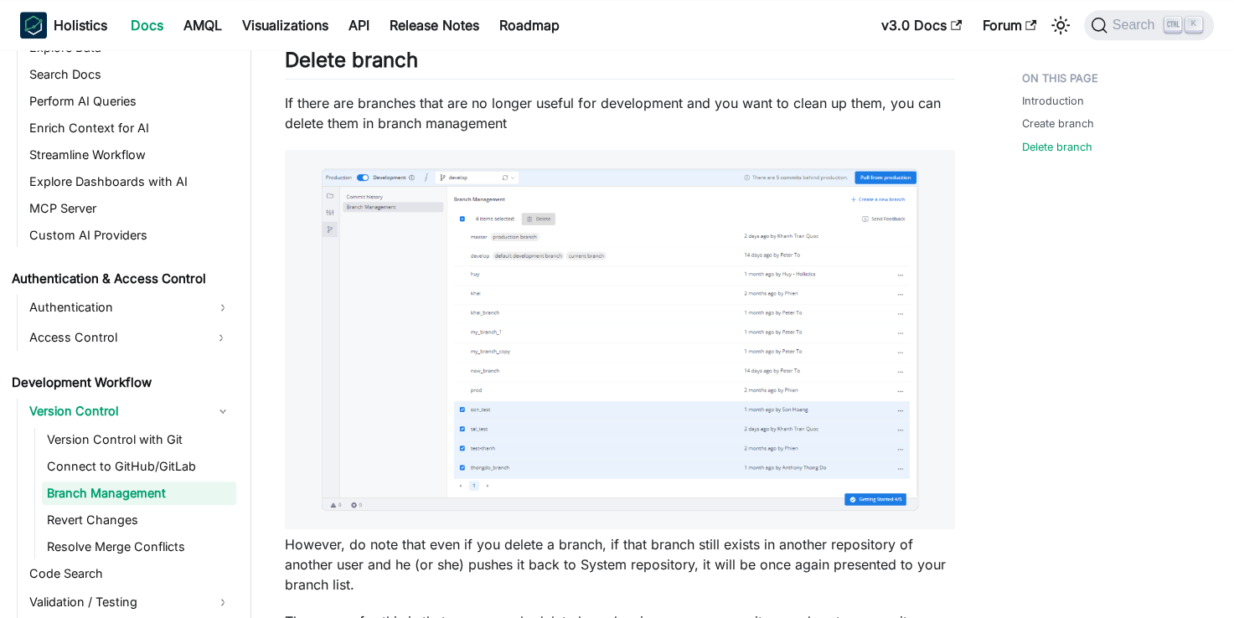
scroll to position [2022, 0]
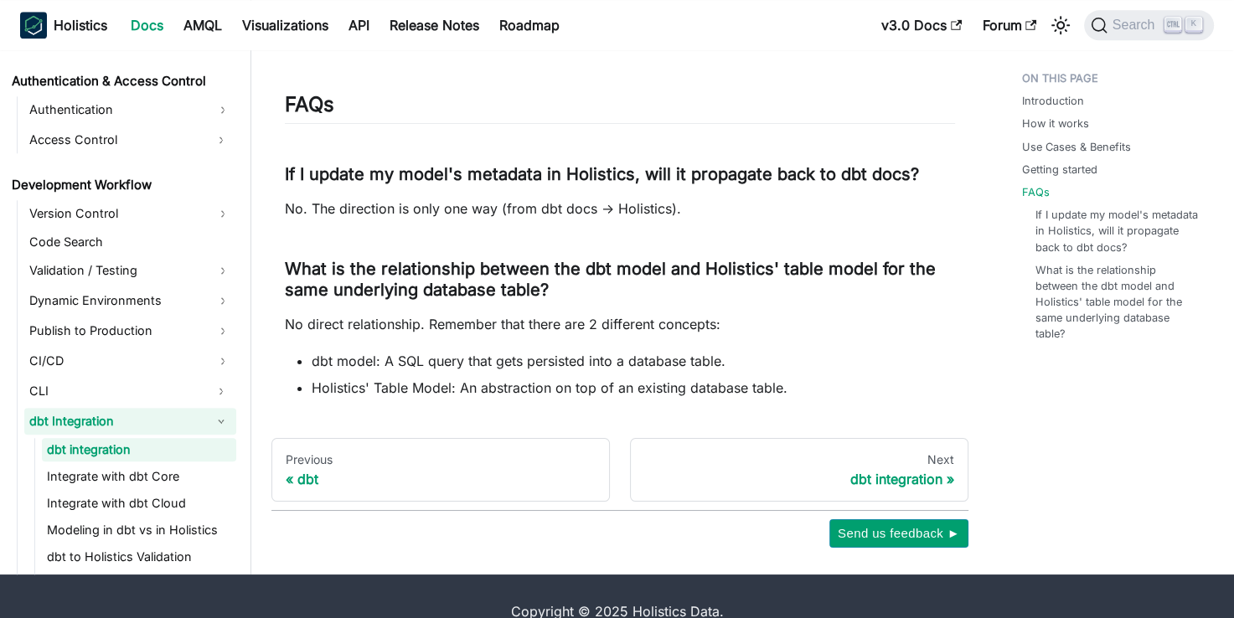
scroll to position [1738, 0]
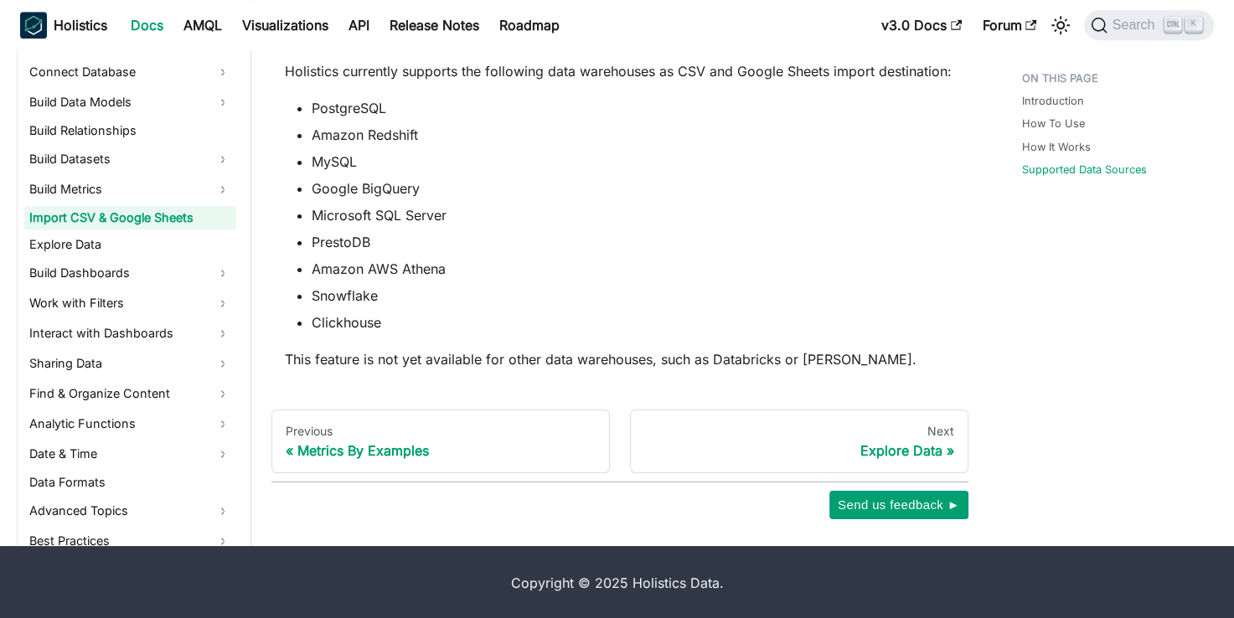
scroll to position [248, 0]
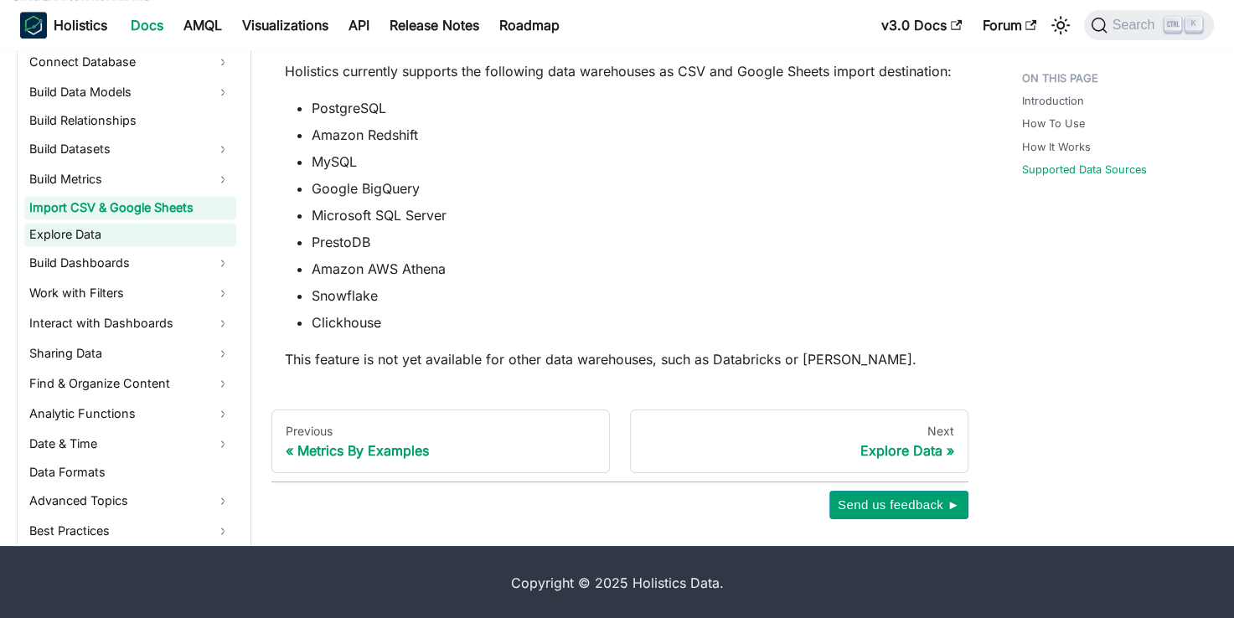
click at [60, 226] on link "Explore Data" at bounding box center [130, 234] width 212 height 23
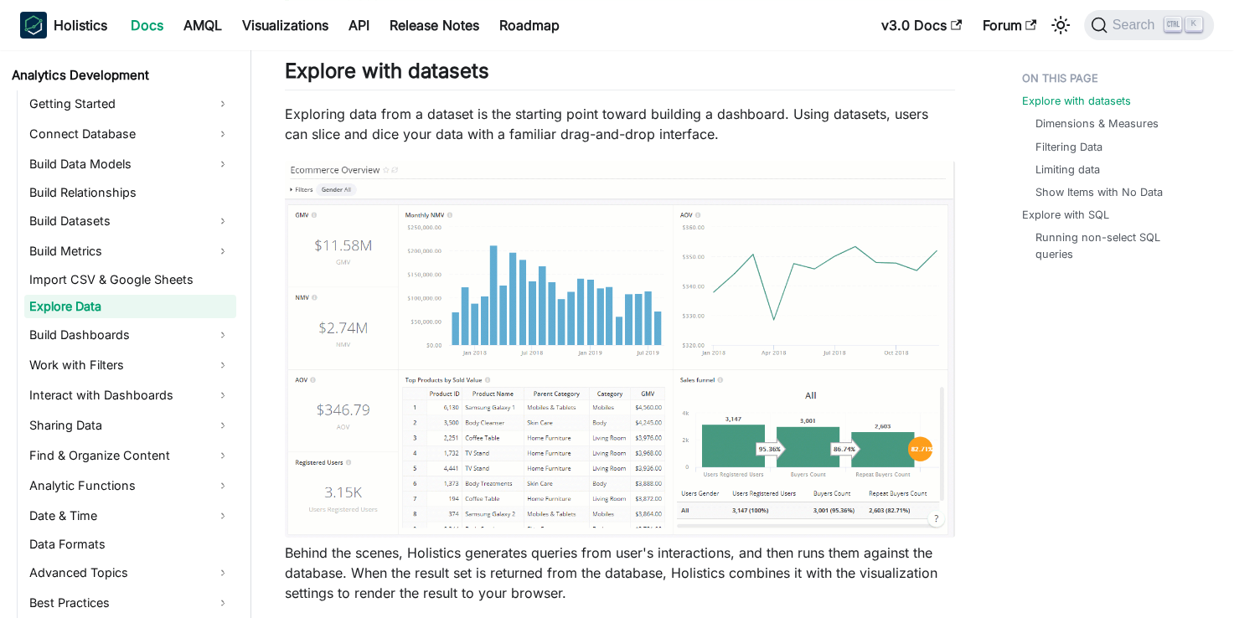
scroll to position [245, 0]
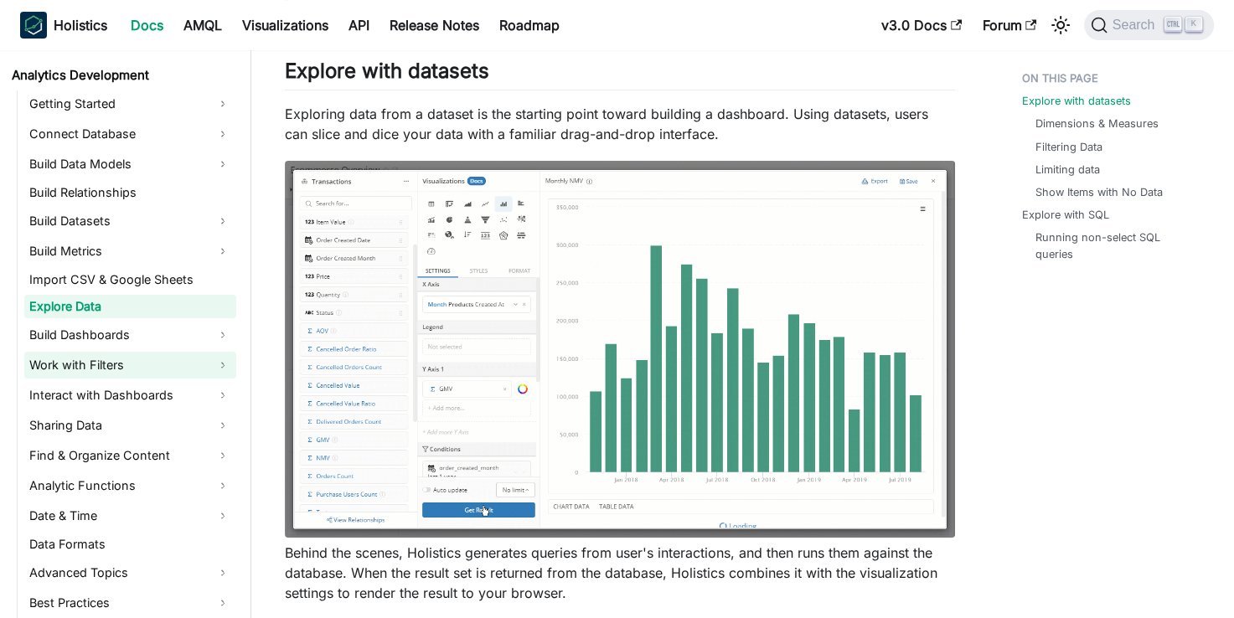
click at [76, 359] on link "Work with Filters" at bounding box center [130, 365] width 212 height 27
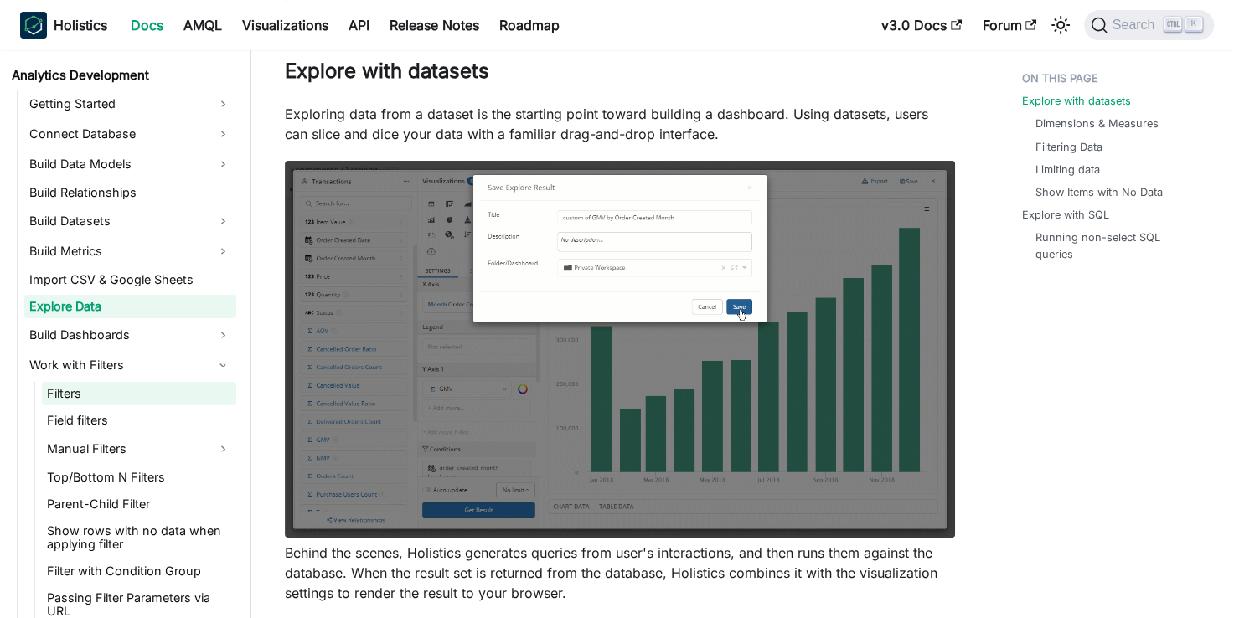
click at [75, 392] on link "Filters" at bounding box center [139, 393] width 194 height 23
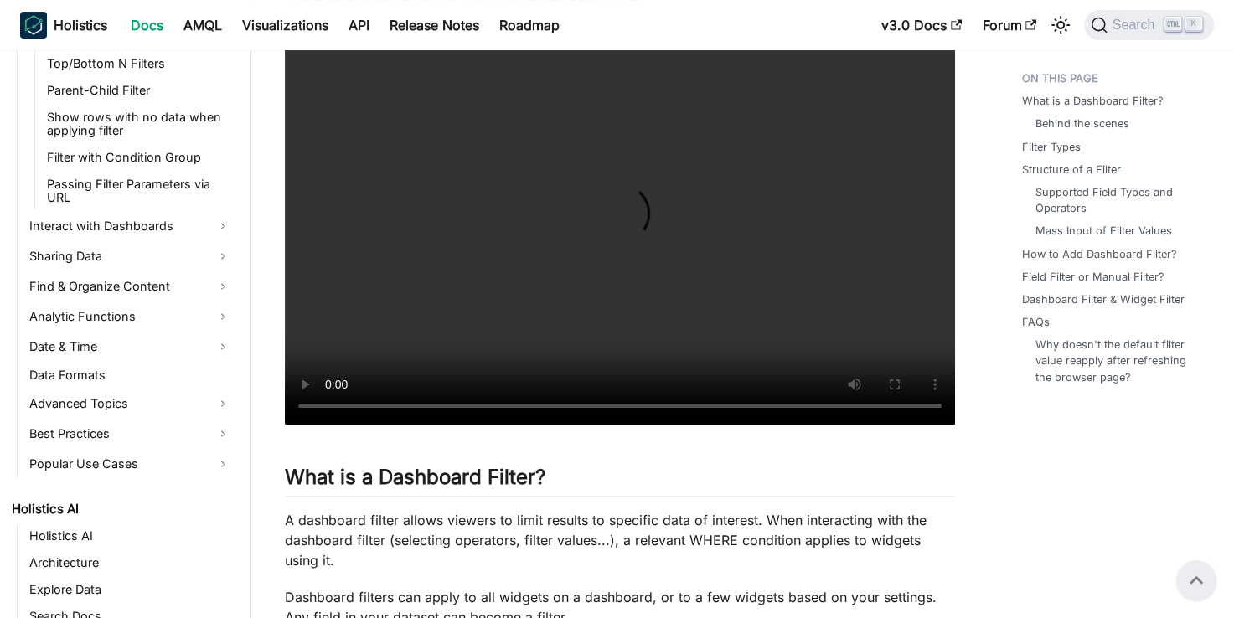
scroll to position [663, 0]
click at [90, 349] on link "Date & Time" at bounding box center [130, 345] width 212 height 27
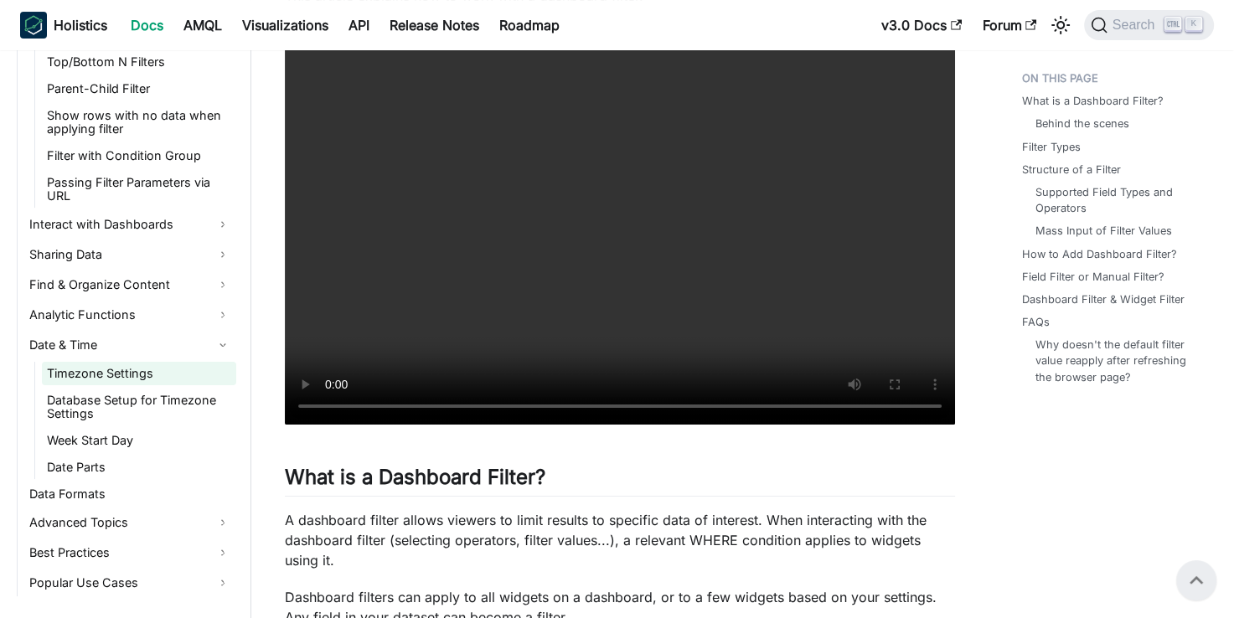
click at [90, 369] on link "Timezone Settings" at bounding box center [139, 373] width 194 height 23
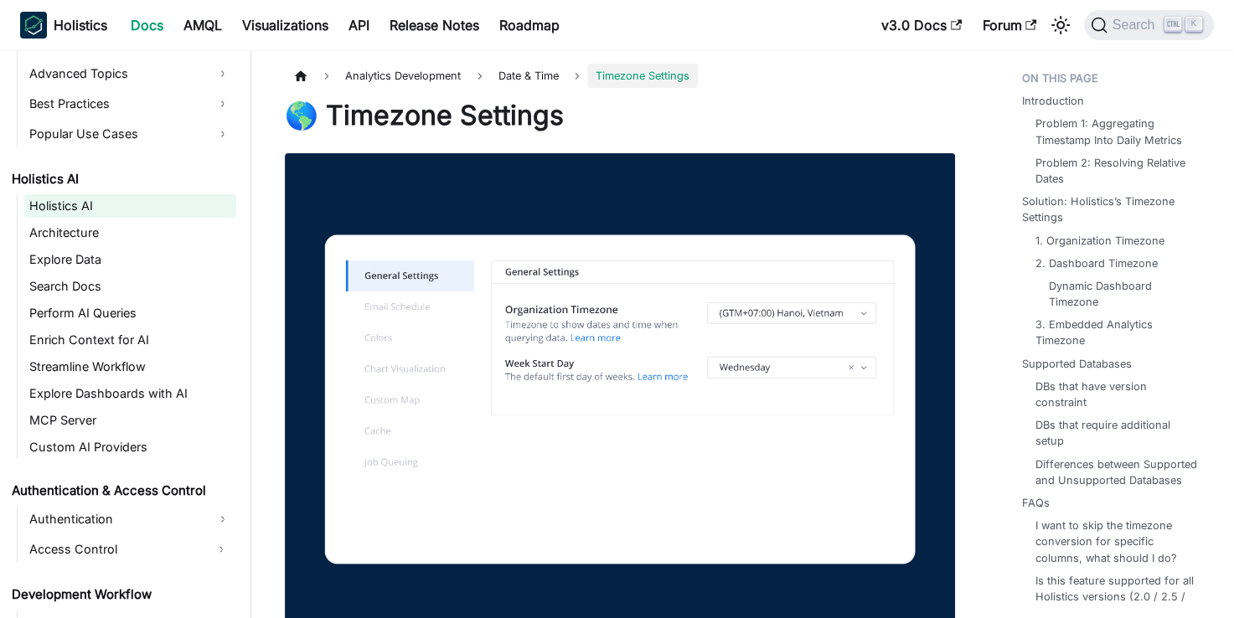
scroll to position [1113, 0]
click at [72, 284] on link "Search Docs" at bounding box center [130, 285] width 212 height 23
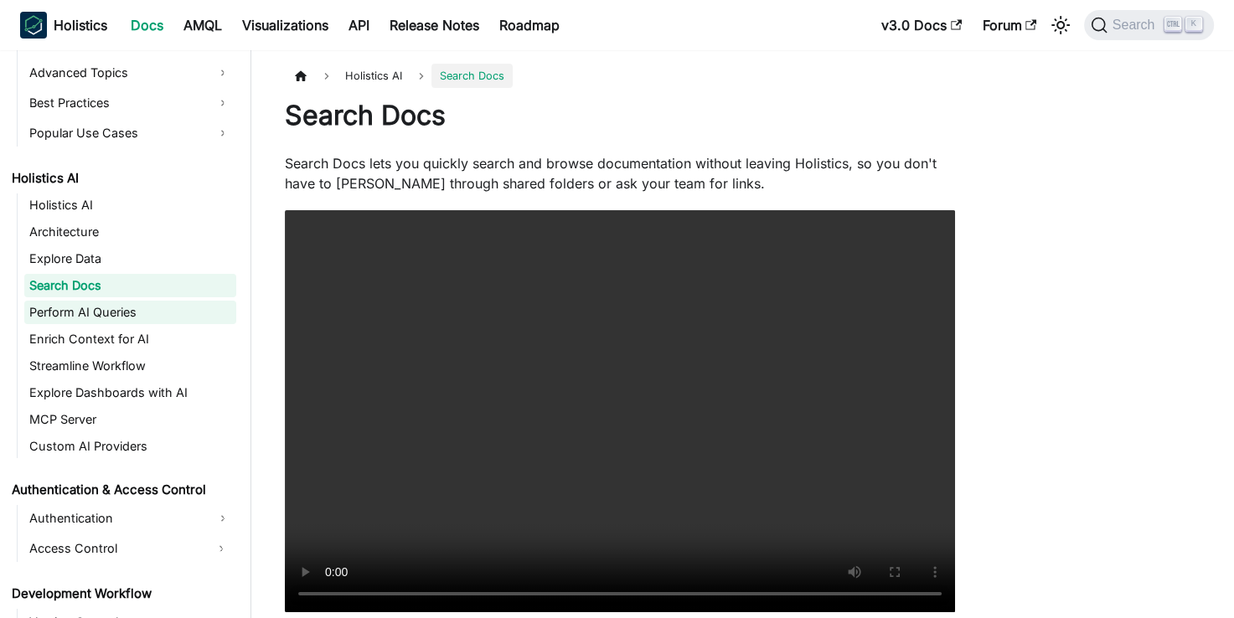
click at [75, 303] on link "Perform AI Queries" at bounding box center [130, 312] width 212 height 23
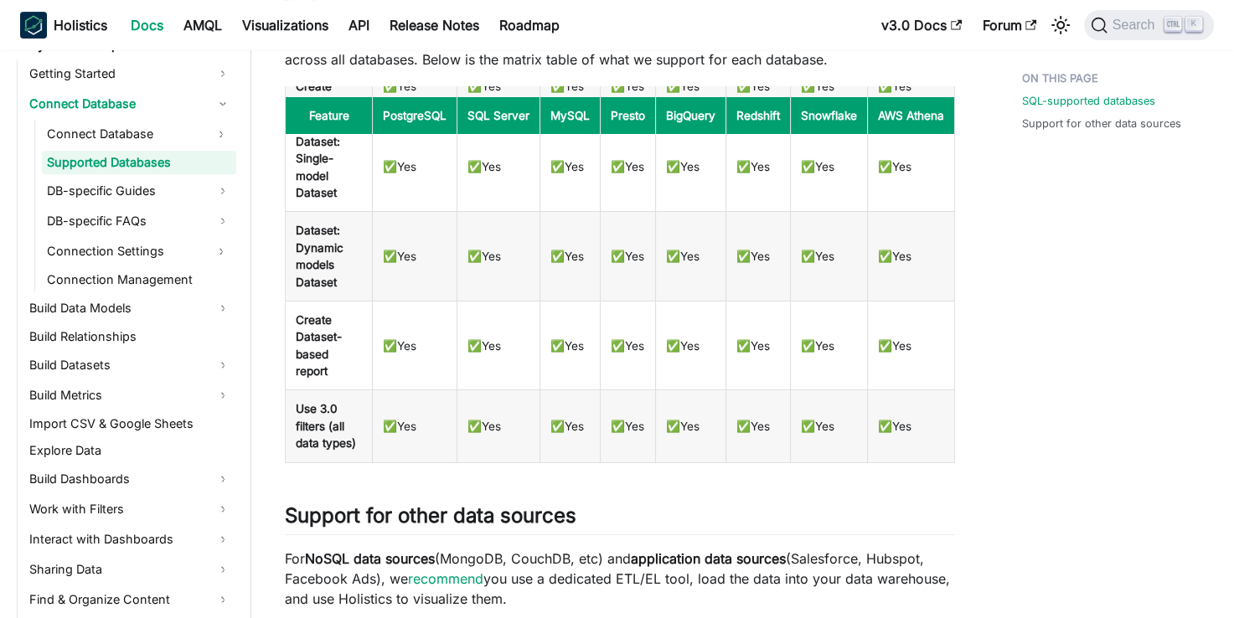
scroll to position [904, 0]
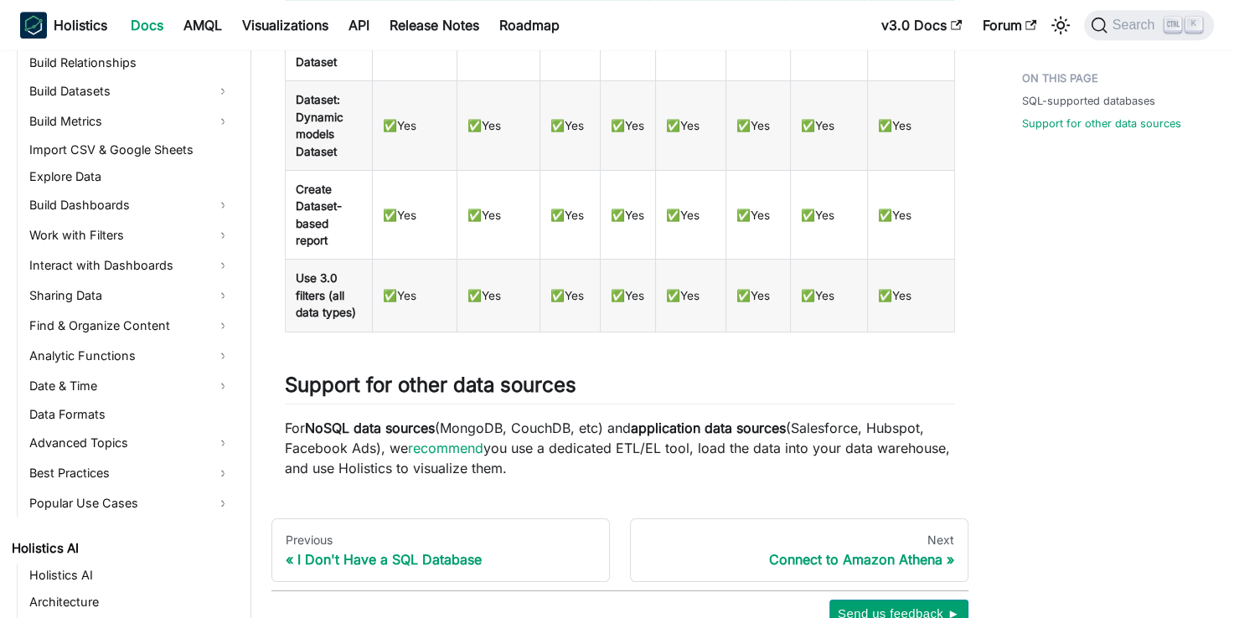
scroll to position [904, 0]
